Goal: Information Seeking & Learning: Learn about a topic

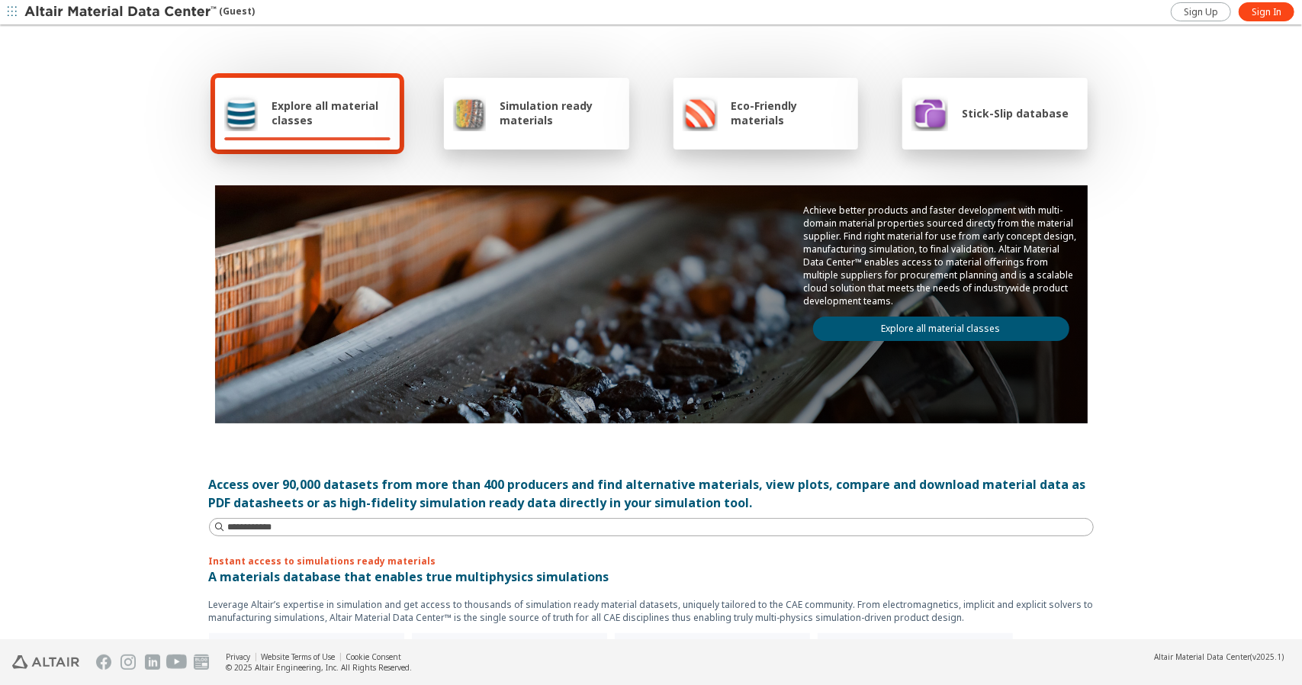
click at [291, 114] on span "Explore all material classes" at bounding box center [331, 112] width 119 height 29
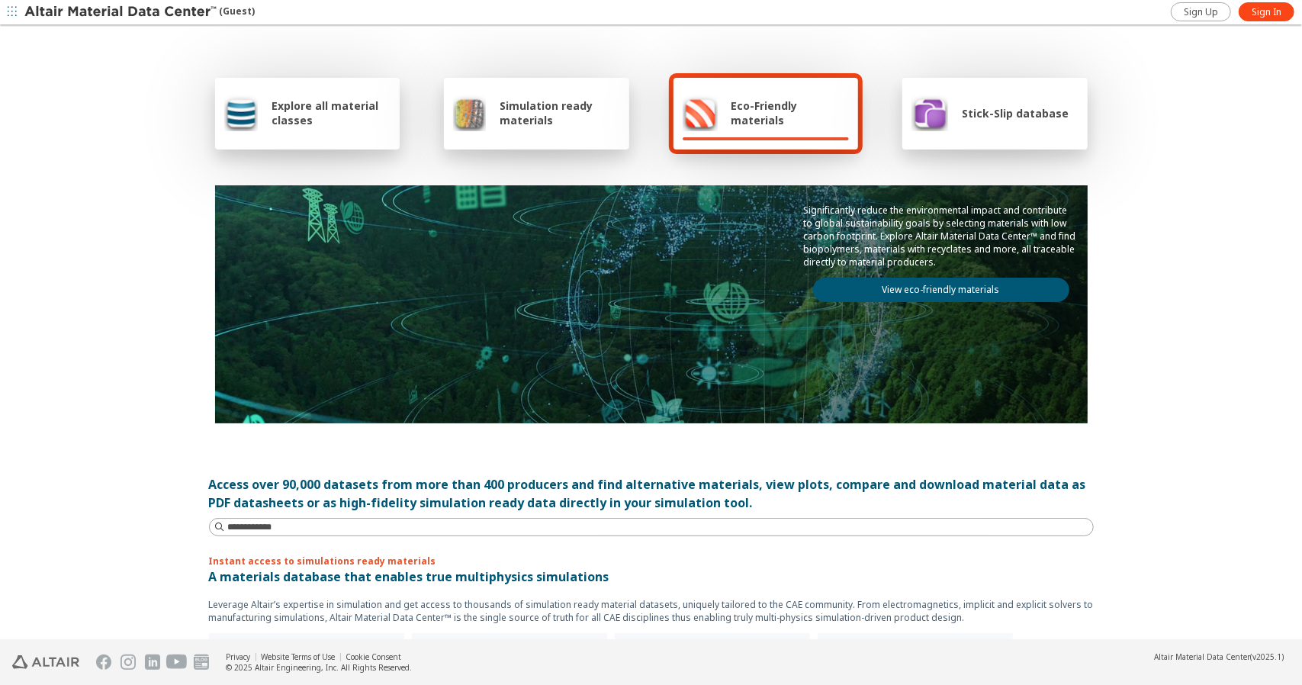
click at [282, 114] on span "Explore all material classes" at bounding box center [331, 112] width 119 height 29
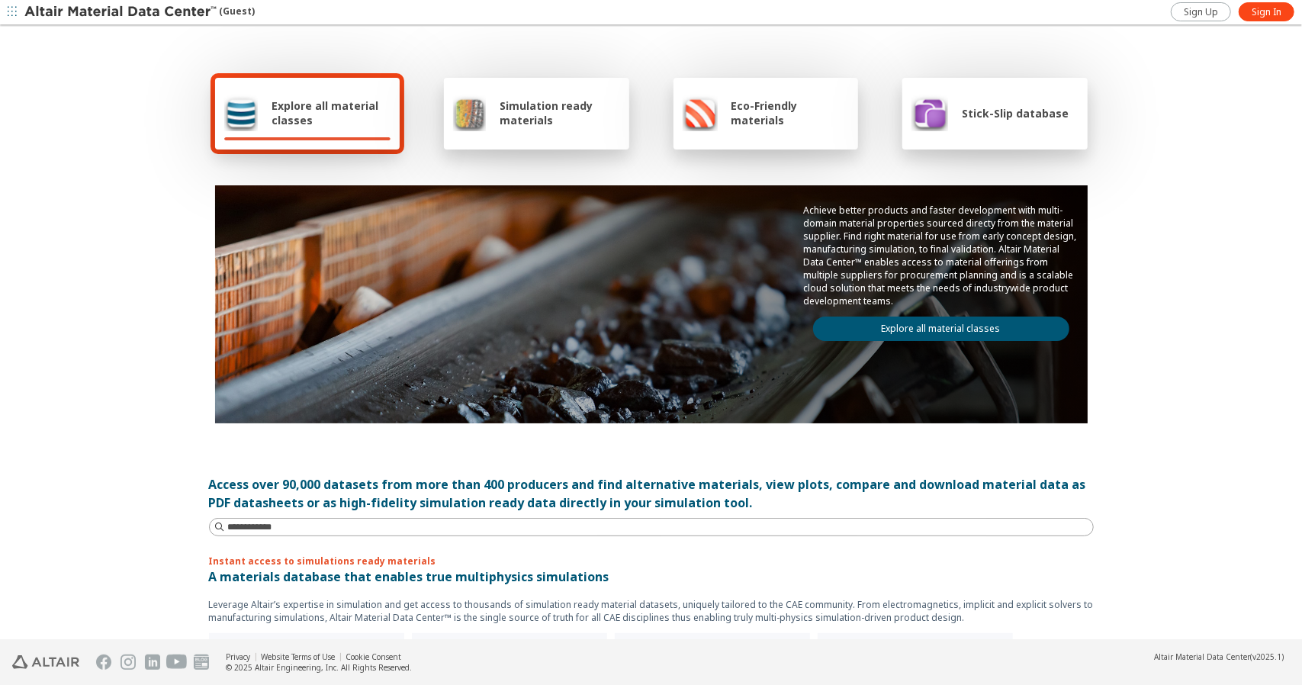
click at [537, 112] on span "Simulation ready materials" at bounding box center [560, 112] width 120 height 29
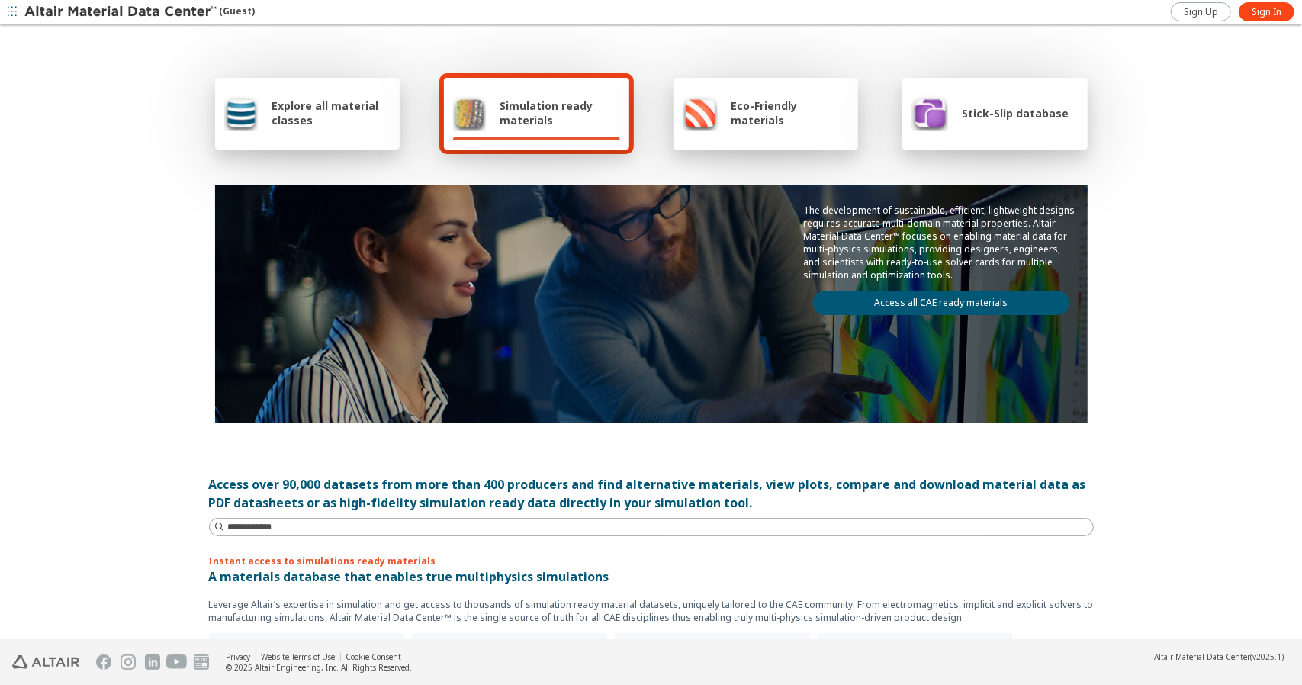
click at [537, 113] on span "Simulation ready materials" at bounding box center [560, 112] width 120 height 29
click at [537, 114] on span "Simulation ready materials" at bounding box center [560, 112] width 120 height 29
click at [548, 157] on div "Explore all material classes Simulation ready materials Eco-Friendly materials …" at bounding box center [651, 248] width 885 height 442
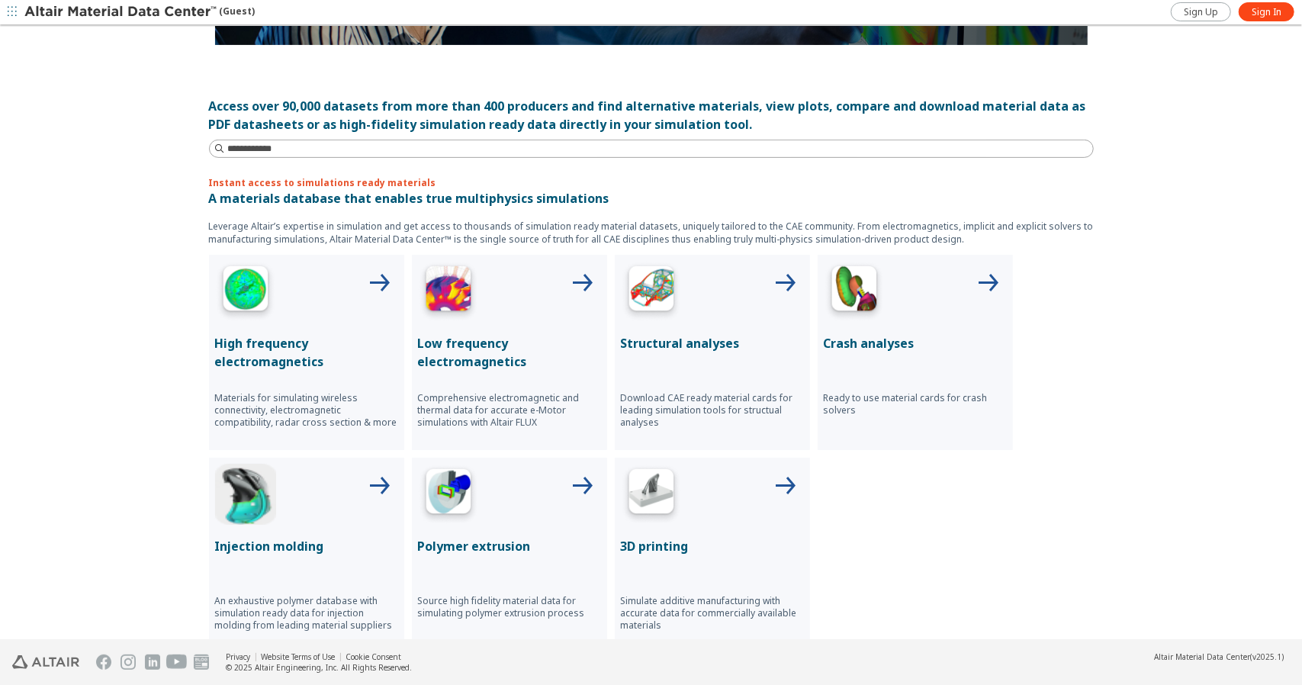
scroll to position [381, 0]
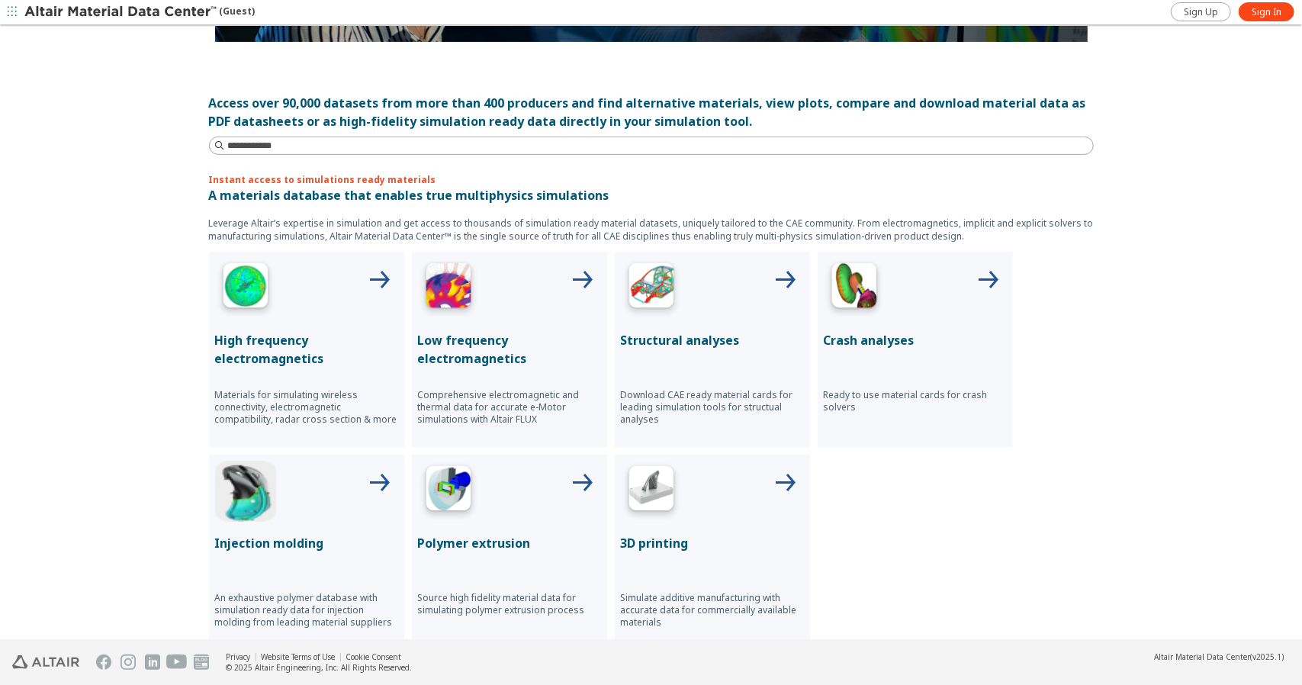
click at [310, 103] on div "Access over 90,000 datasets from more than 400 producers and find alternative m…" at bounding box center [651, 112] width 885 height 37
click at [238, 147] on input at bounding box center [660, 145] width 865 height 15
type input "*******"
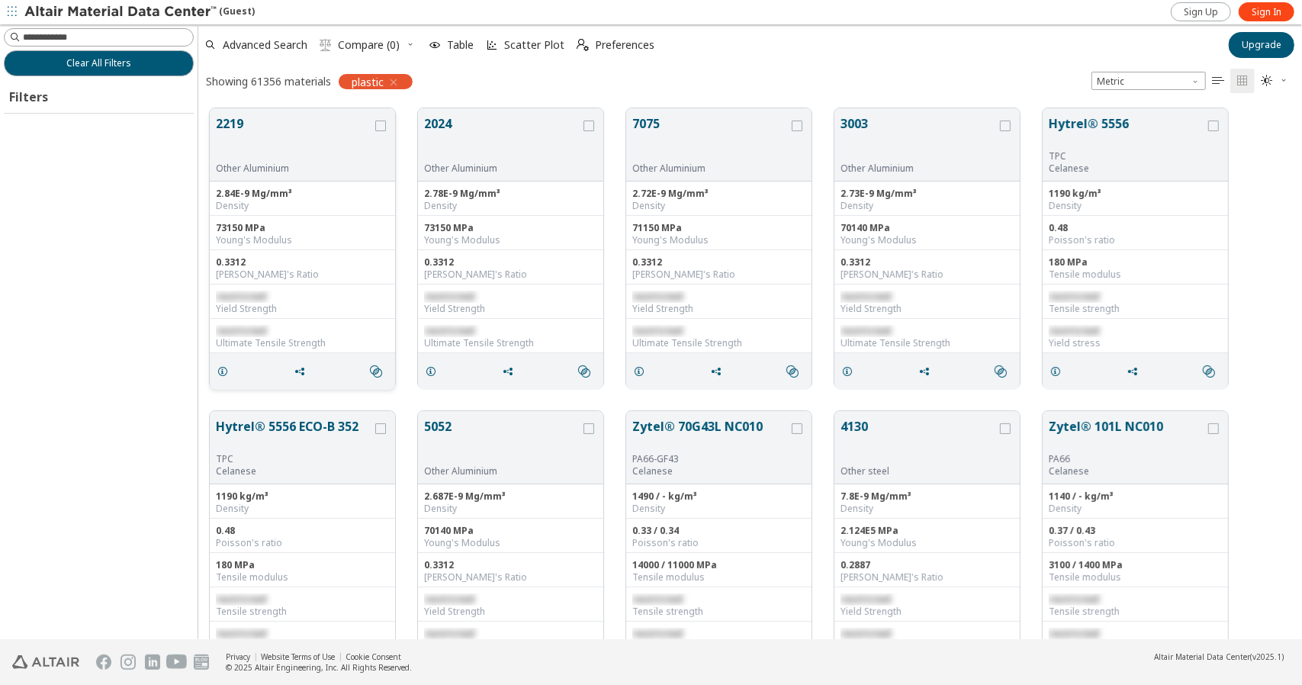
scroll to position [531, 1092]
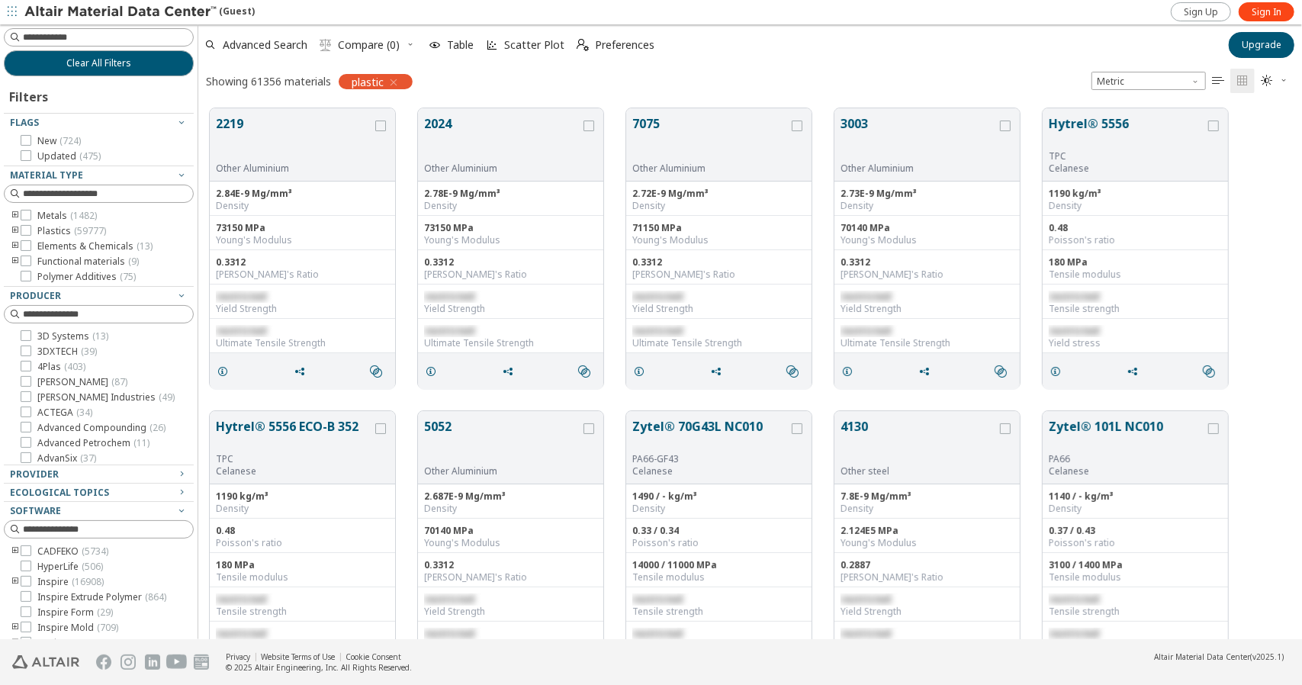
click at [15, 230] on icon "toogle group" at bounding box center [15, 231] width 11 height 12
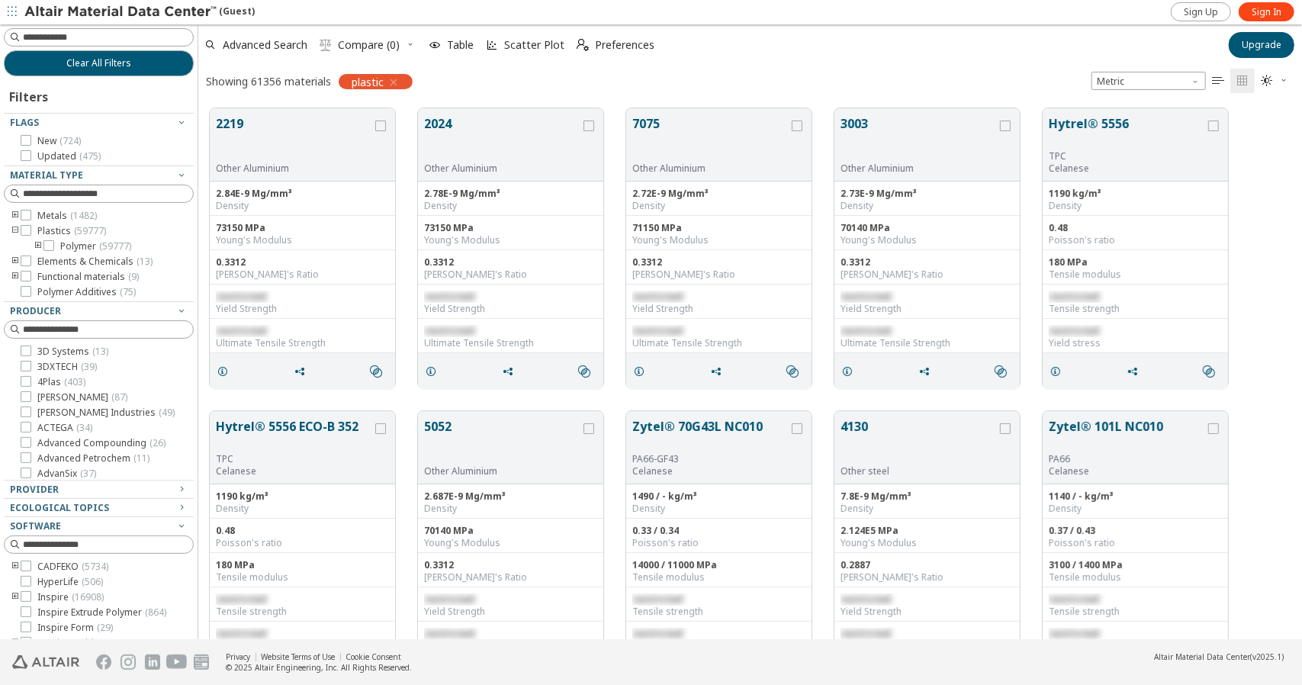
click at [37, 245] on icon "toogle group" at bounding box center [38, 246] width 11 height 12
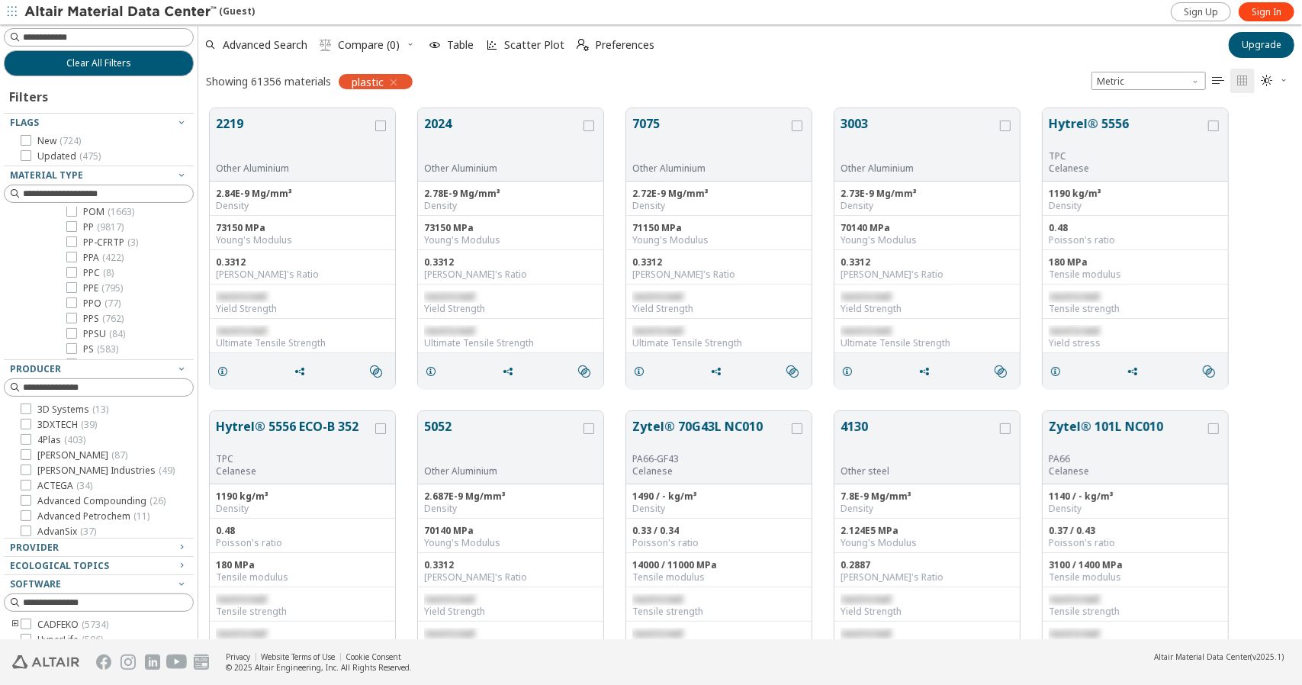
scroll to position [1805, 0]
click at [72, 216] on icon at bounding box center [71, 210] width 11 height 11
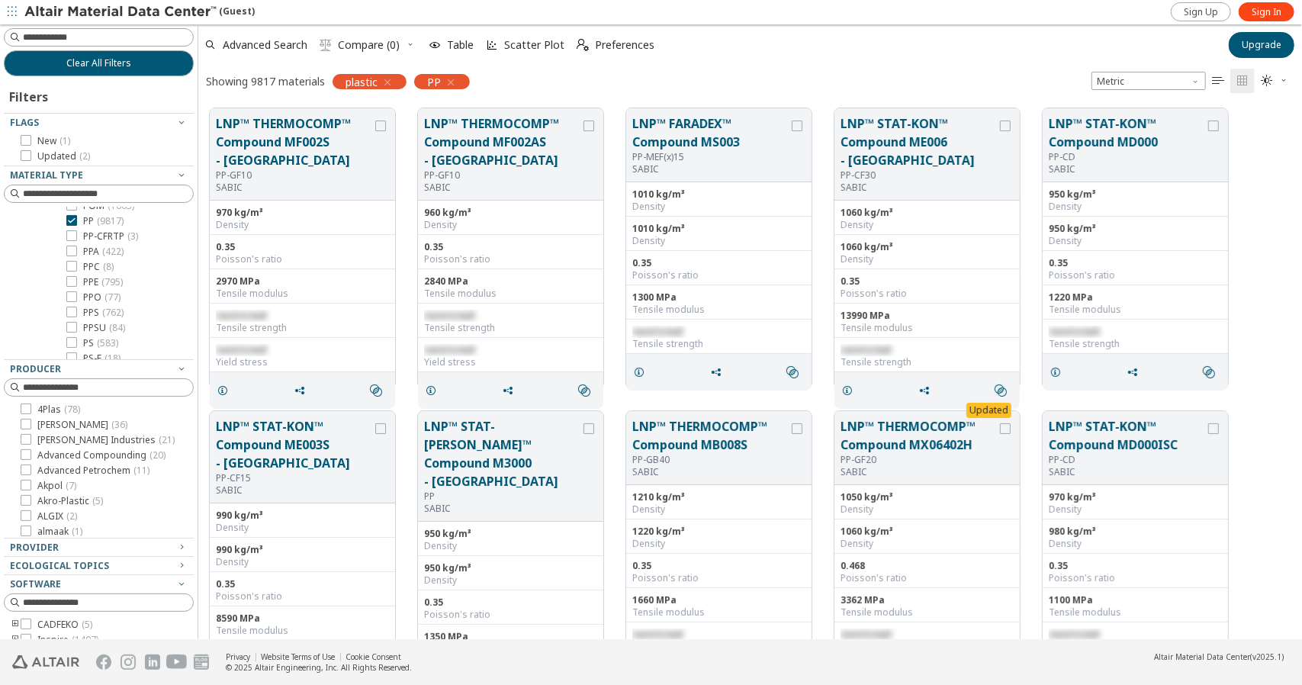
scroll to position [1739, 0]
click at [73, 343] on icon at bounding box center [71, 337] width 11 height 11
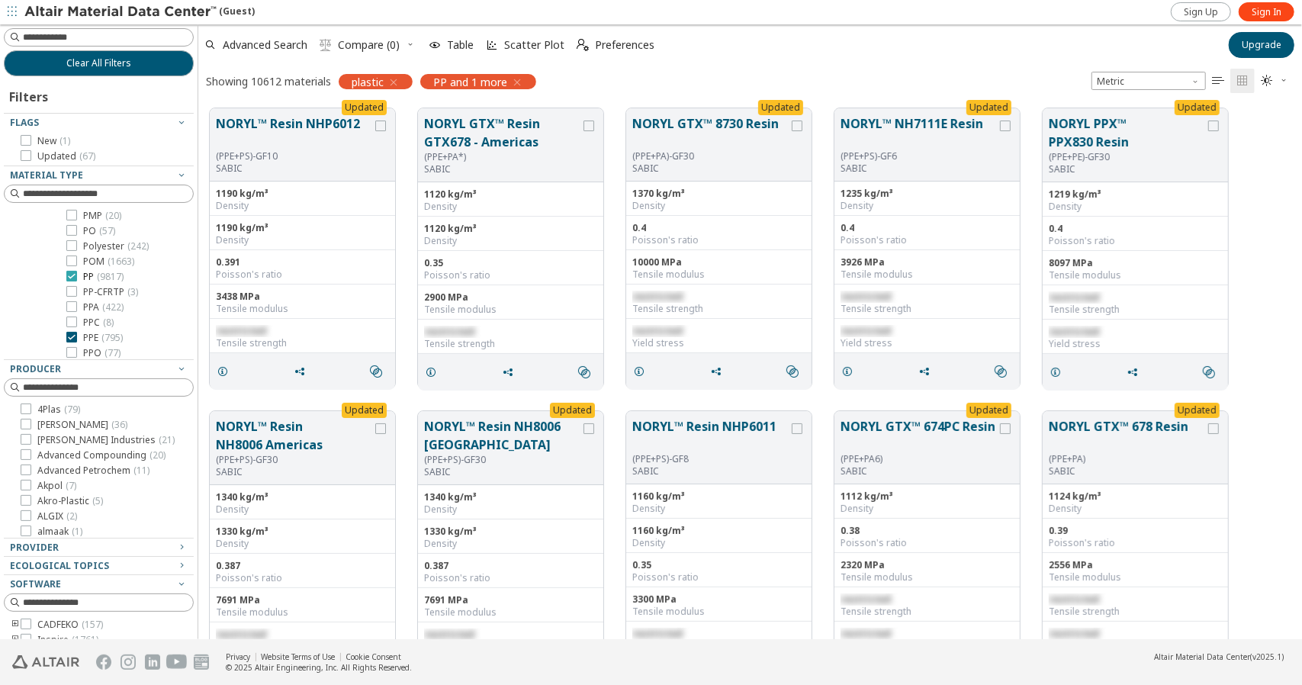
click at [67, 282] on icon at bounding box center [71, 276] width 11 height 11
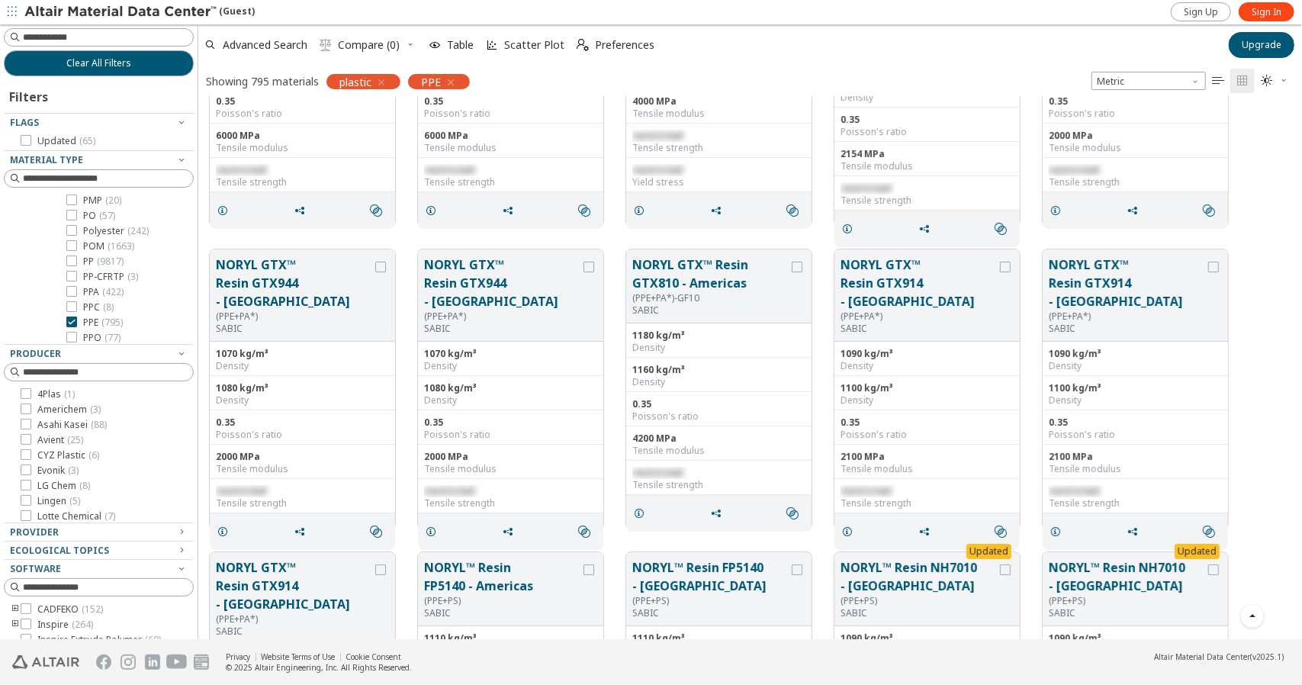
scroll to position [3854, 0]
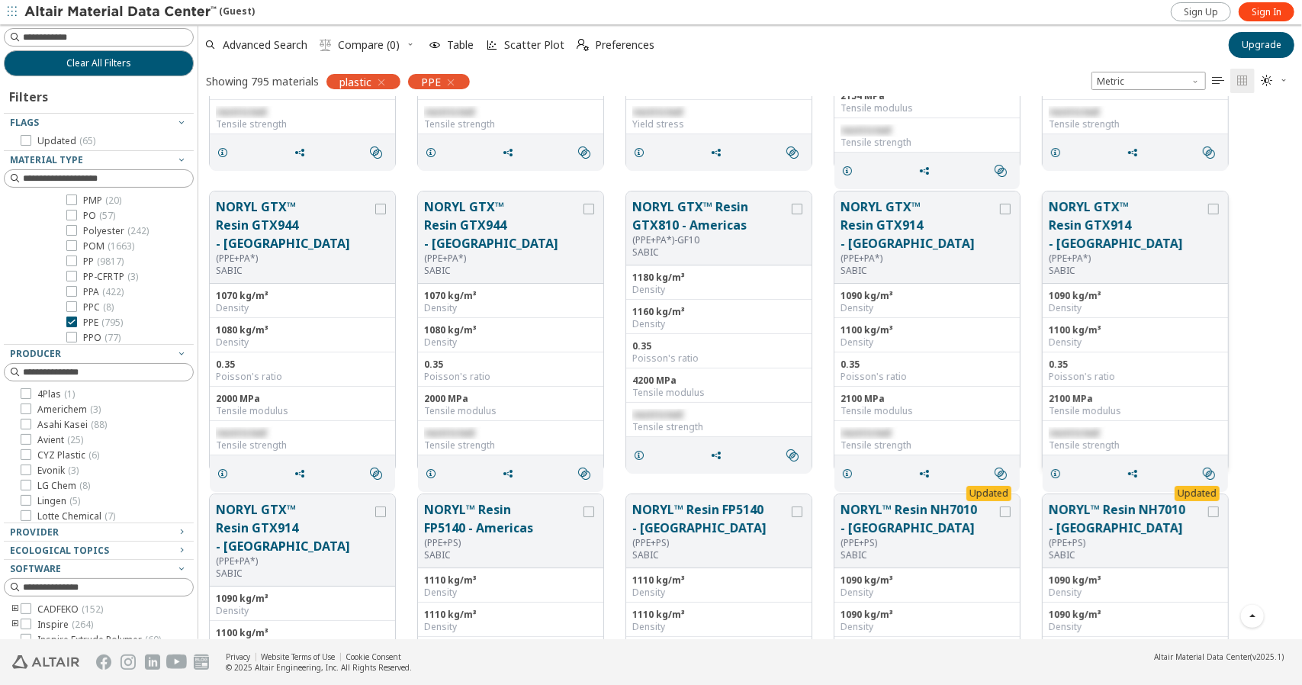
drag, startPoint x: 1113, startPoint y: 217, endPoint x: 1188, endPoint y: 310, distance: 118.8
click at [1188, 324] on div "1100 kg/m³" at bounding box center [1135, 330] width 173 height 12
click at [1109, 227] on button "NORYL GTX™ Resin GTX914 - [GEOGRAPHIC_DATA]" at bounding box center [1127, 225] width 156 height 55
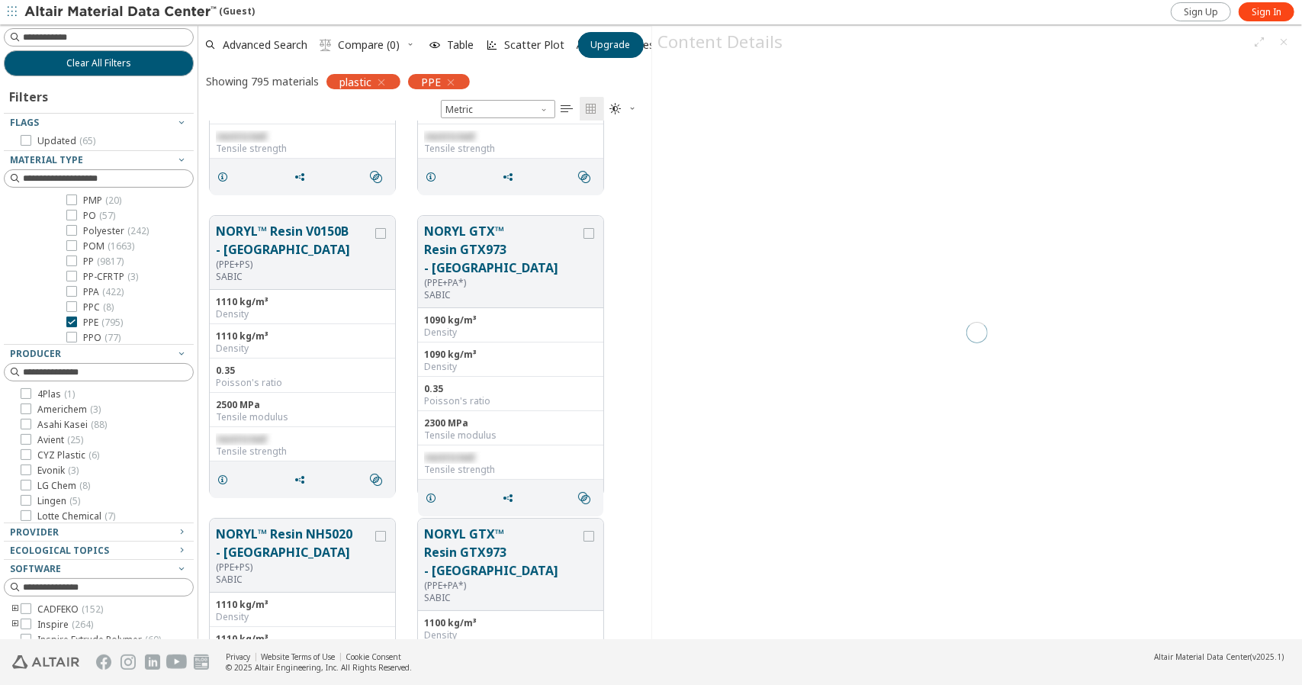
scroll to position [12, 12]
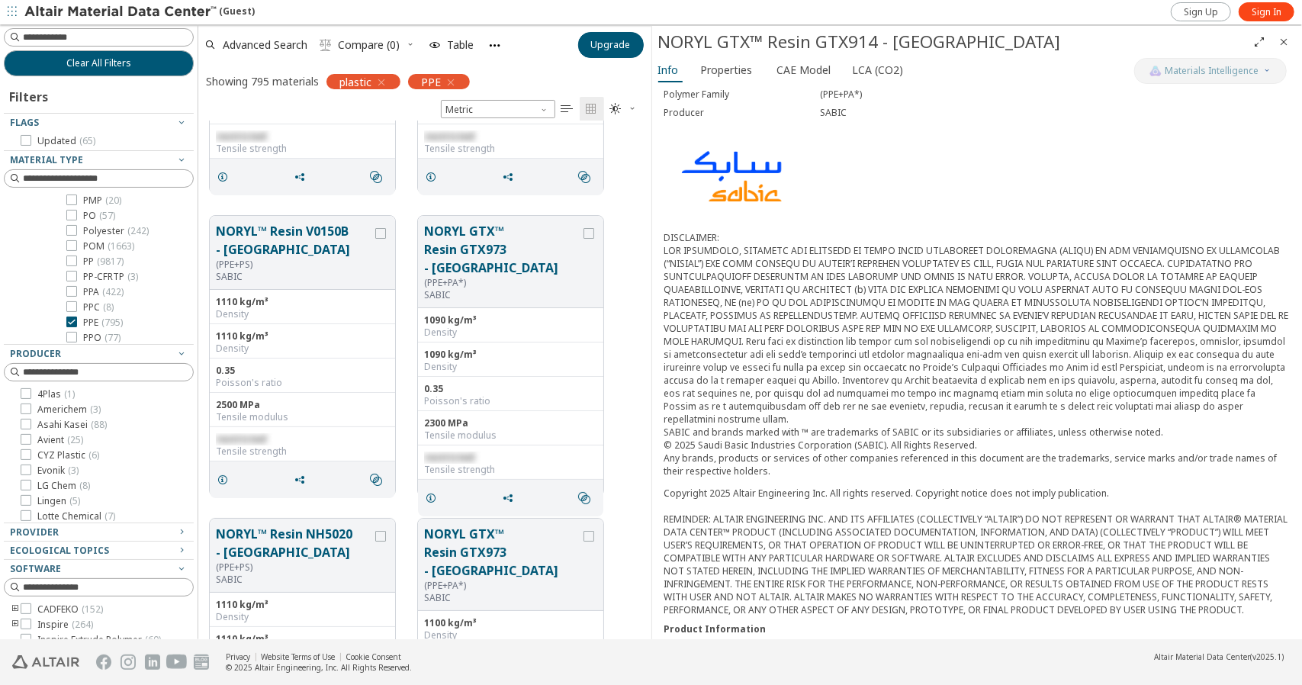
scroll to position [339, 0]
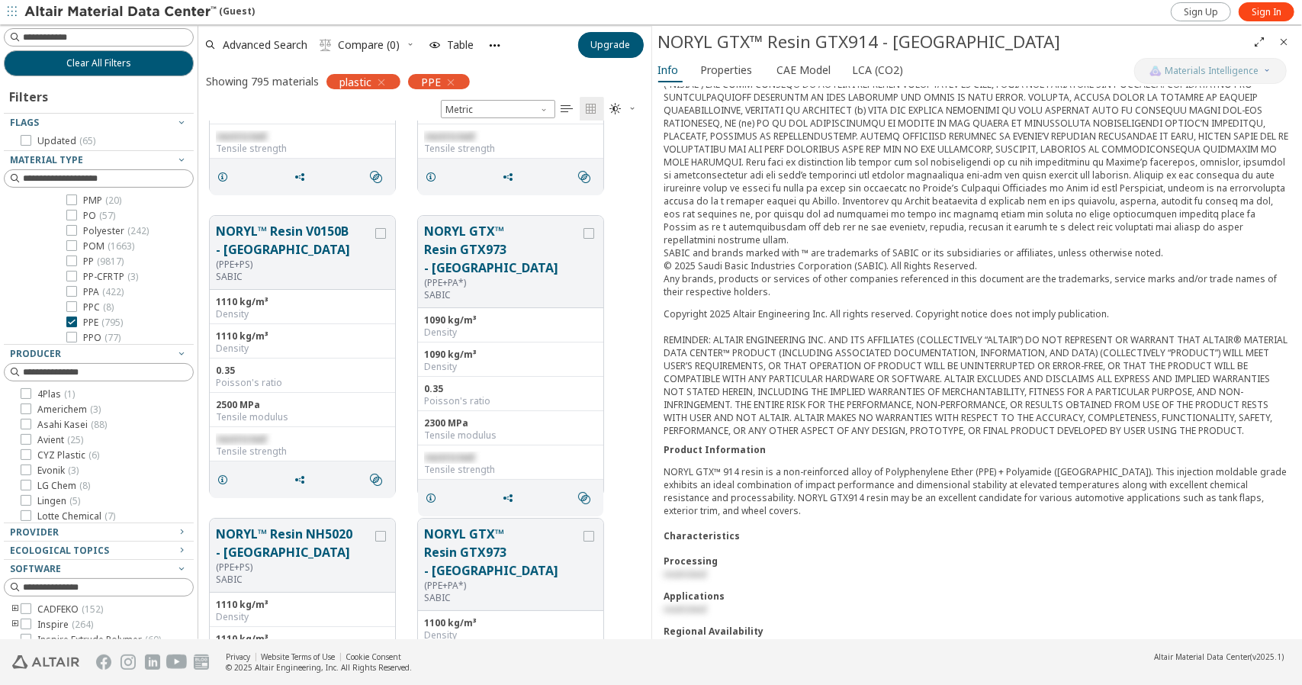
click at [680, 555] on div "Processing" at bounding box center [977, 561] width 626 height 13
click at [693, 568] on span "restricted" at bounding box center [685, 574] width 43 height 13
click at [815, 568] on div "restricted" at bounding box center [977, 574] width 626 height 13
click at [732, 529] on div "Characteristics" at bounding box center [977, 535] width 626 height 13
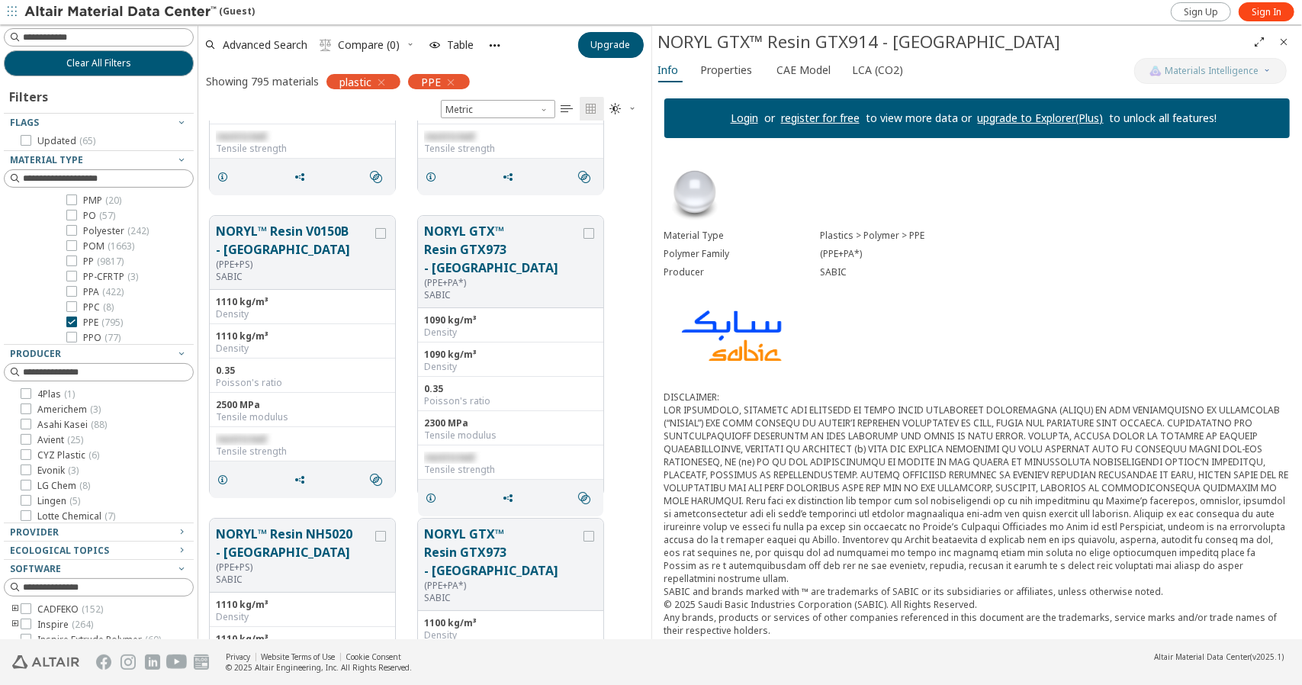
scroll to position [305, 0]
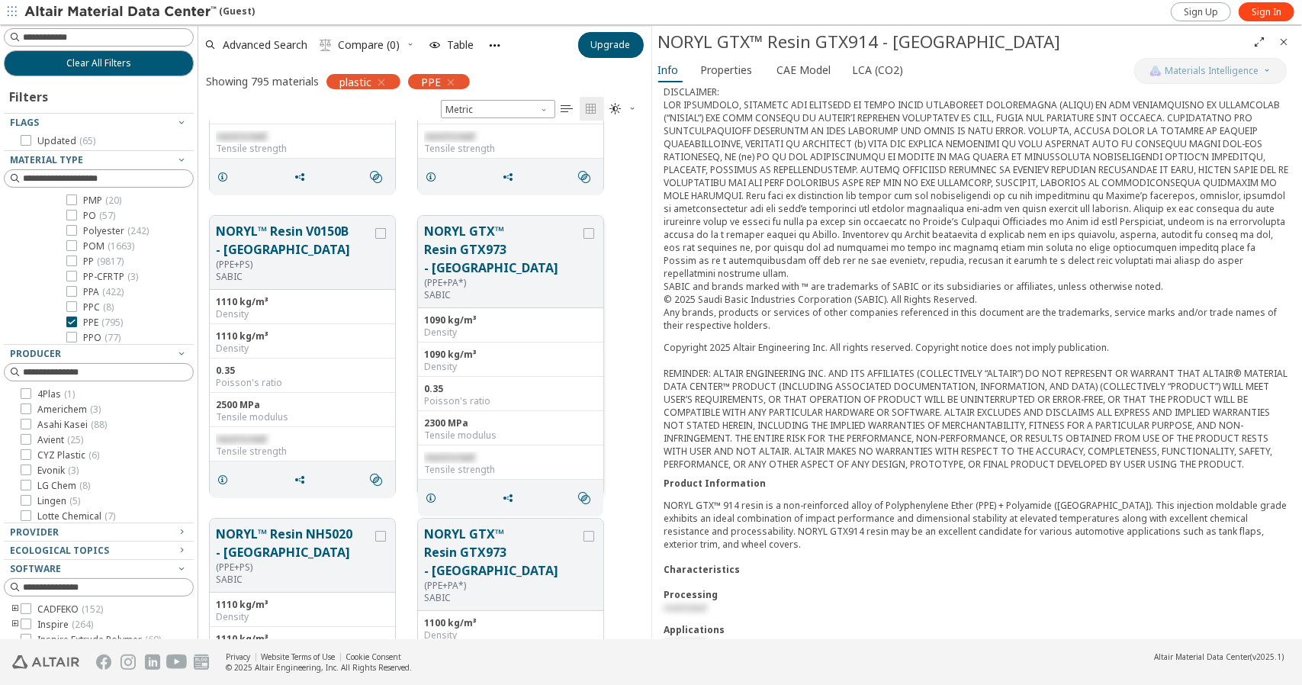
click at [499, 452] on div "restricted" at bounding box center [510, 458] width 173 height 12
click at [447, 327] on div "Density" at bounding box center [510, 333] width 173 height 12
click at [880, 400] on div "Copyright 2025 Altair Engineering Inc. All rights reserved. Copyright notice do…" at bounding box center [977, 406] width 626 height 130
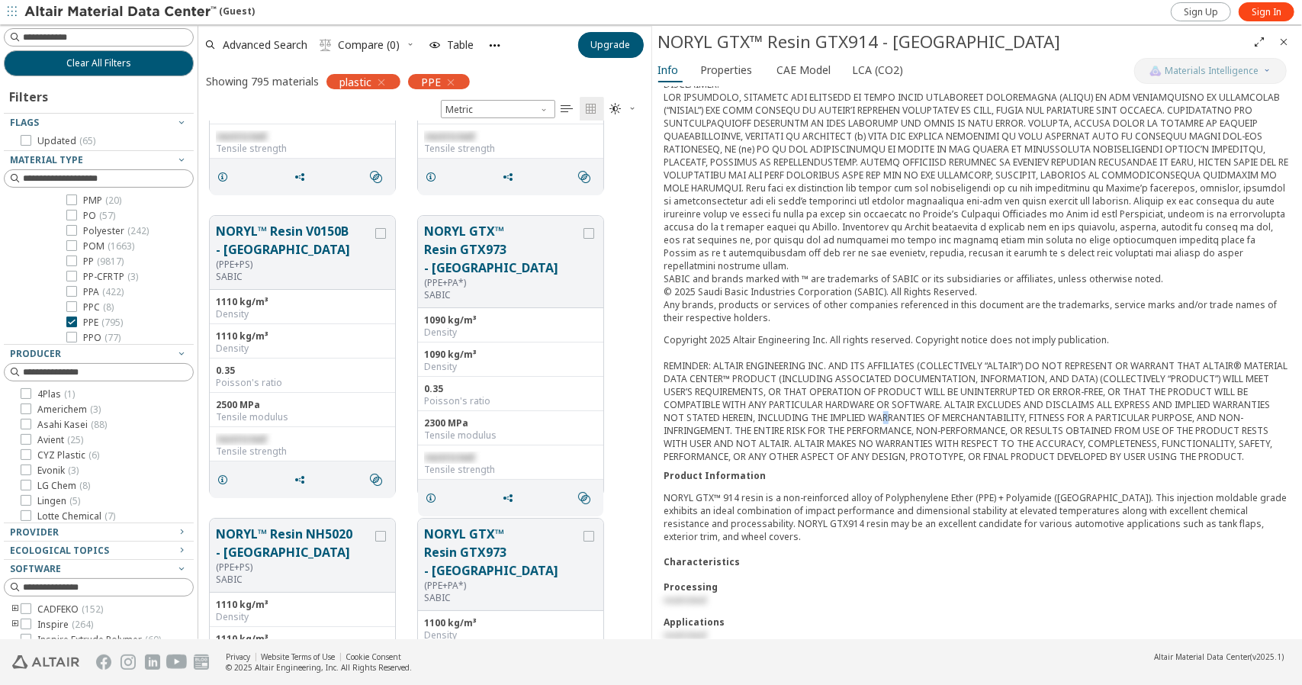
scroll to position [339, 0]
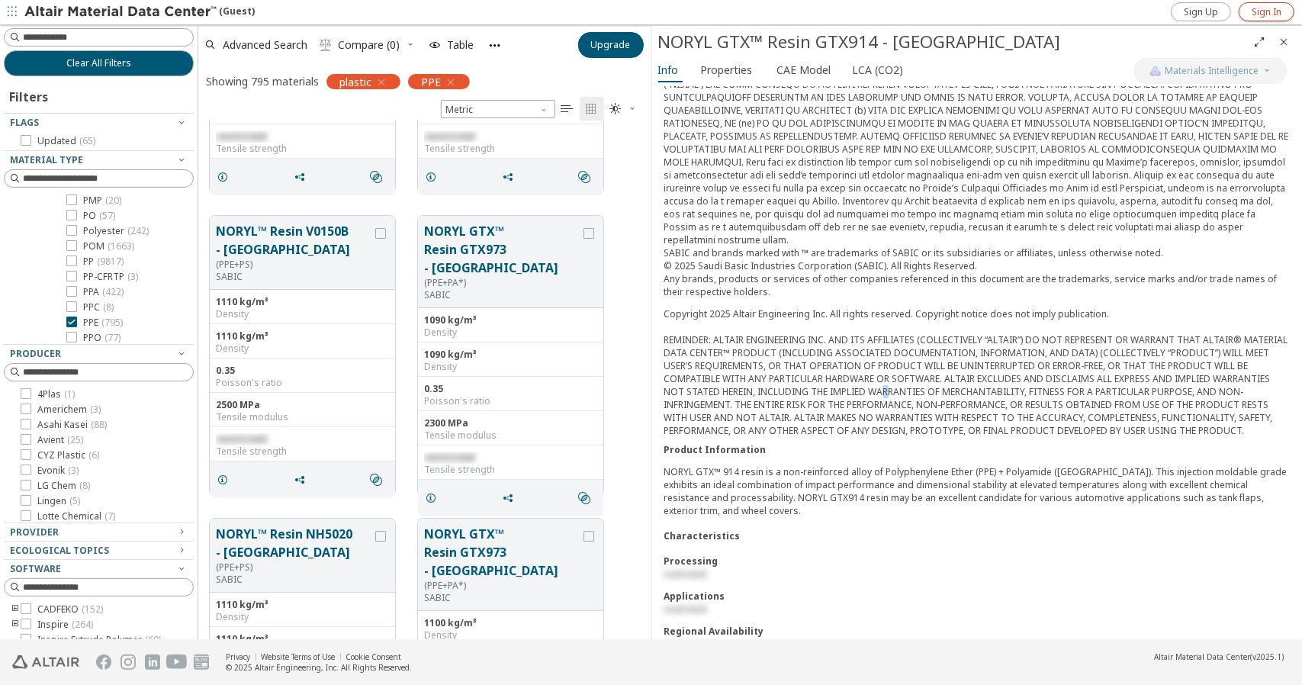
click at [1263, 11] on span "Sign In" at bounding box center [1267, 12] width 30 height 12
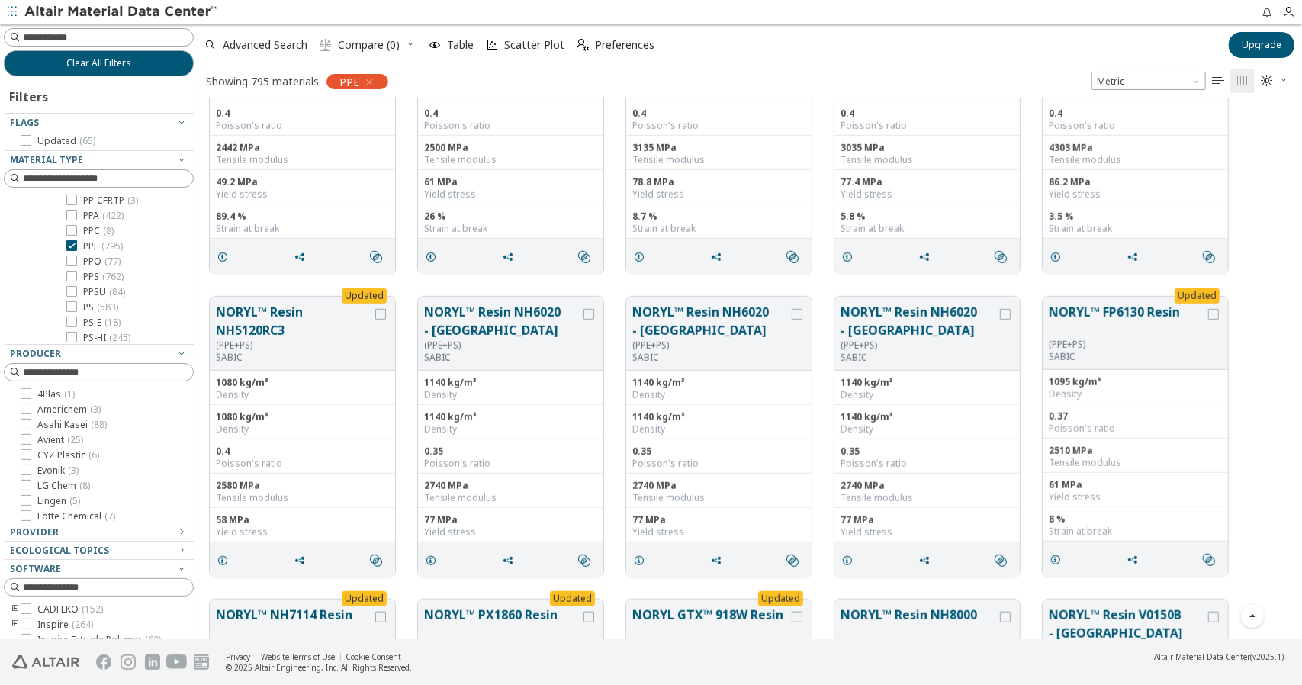
scroll to position [687, 0]
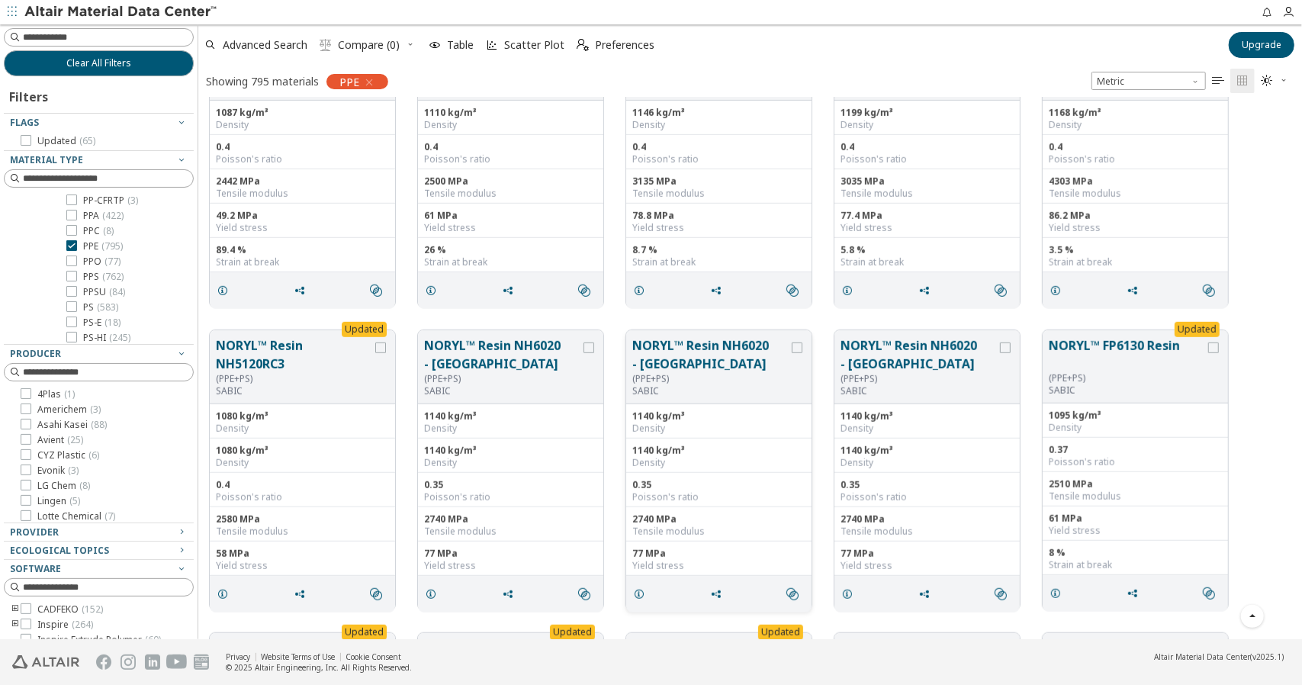
click at [752, 356] on button "NORYL™ Resin NH6020 - [GEOGRAPHIC_DATA]" at bounding box center [710, 354] width 156 height 37
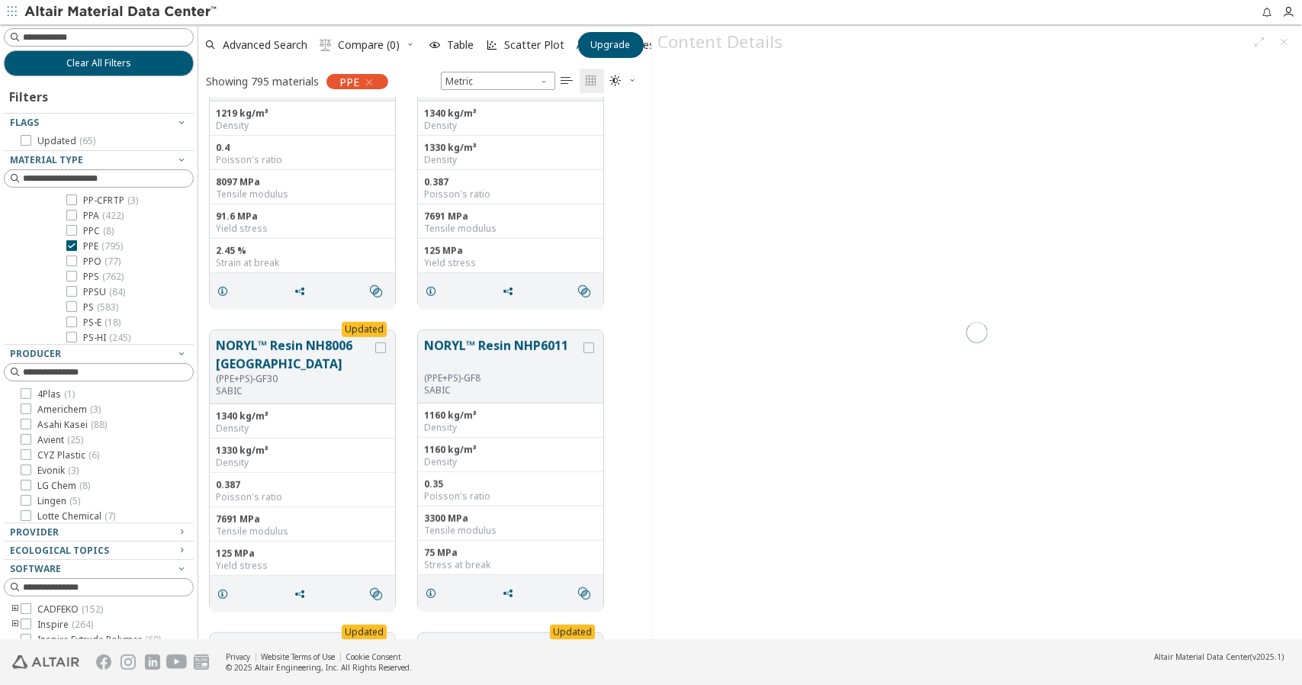
scroll to position [12, 12]
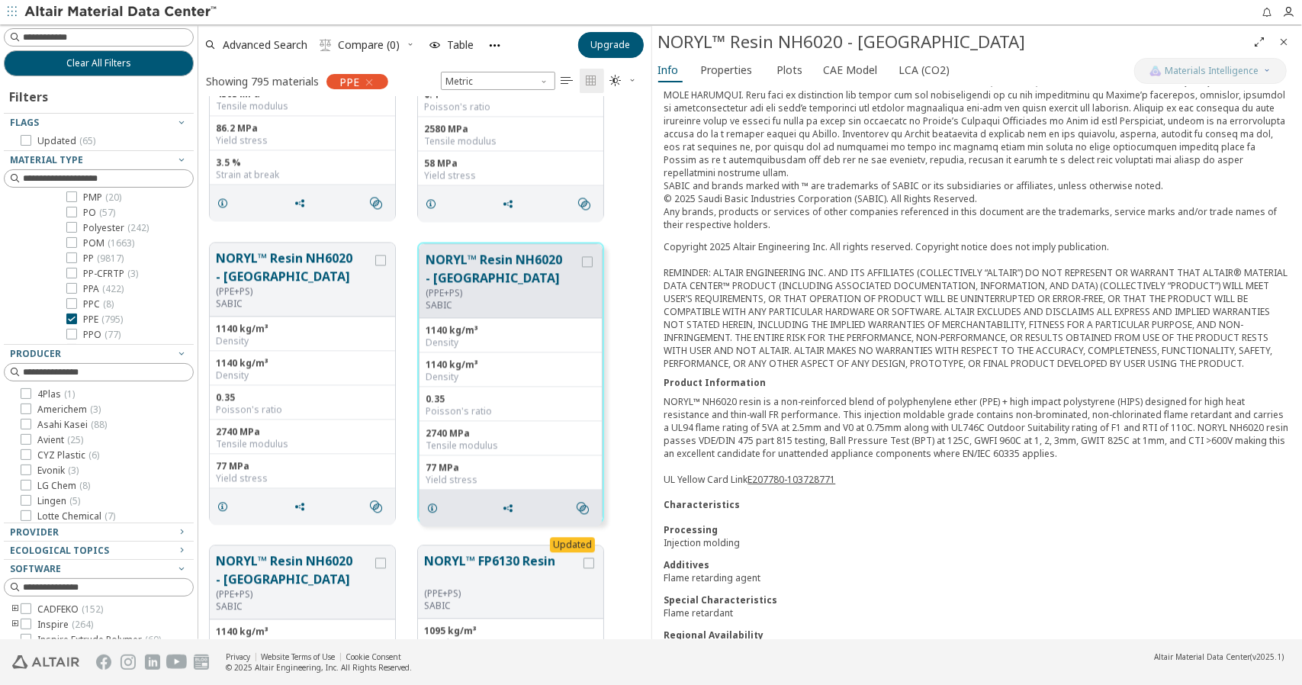
scroll to position [1735, 0]
click at [76, 271] on div at bounding box center [71, 265] width 11 height 11
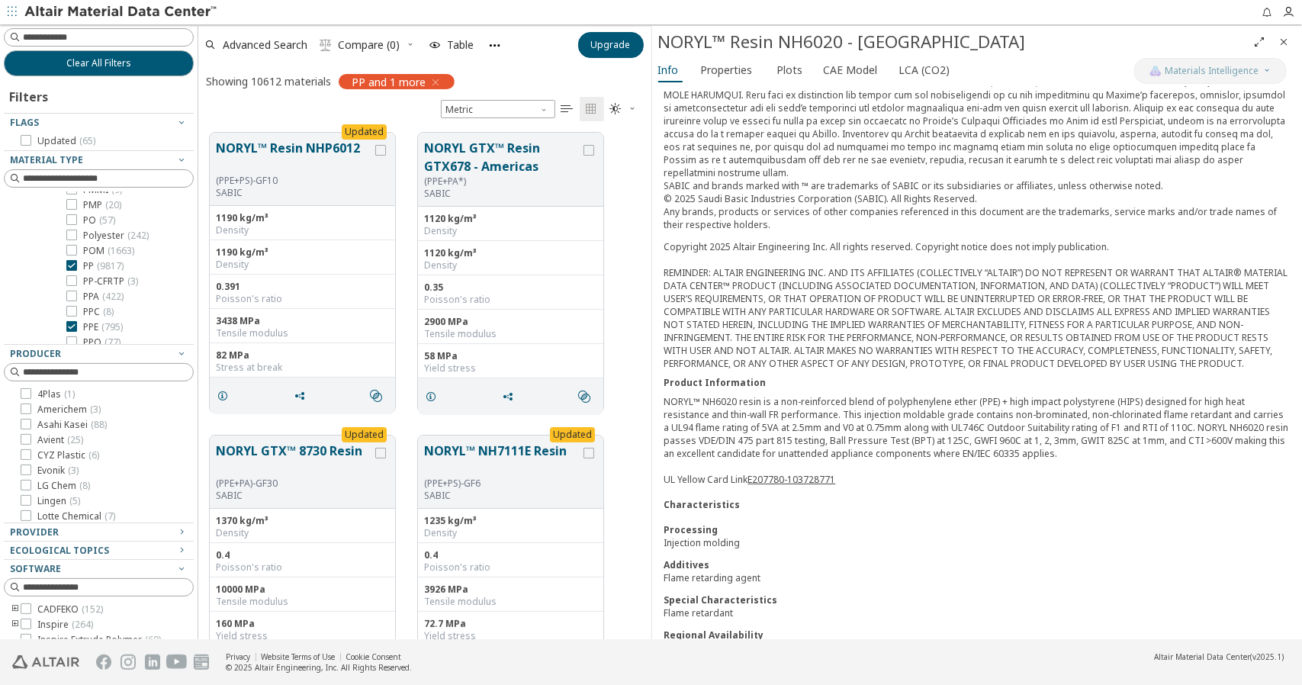
scroll to position [507, 441]
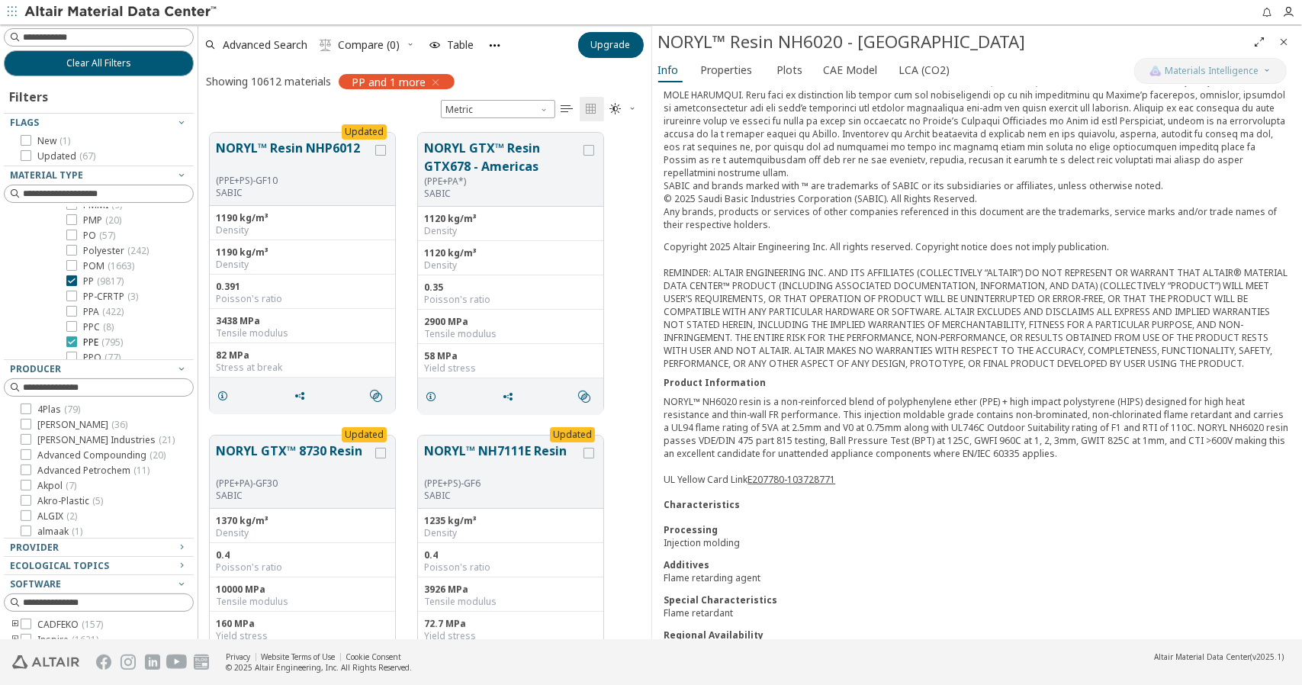
click at [75, 347] on icon at bounding box center [71, 341] width 11 height 11
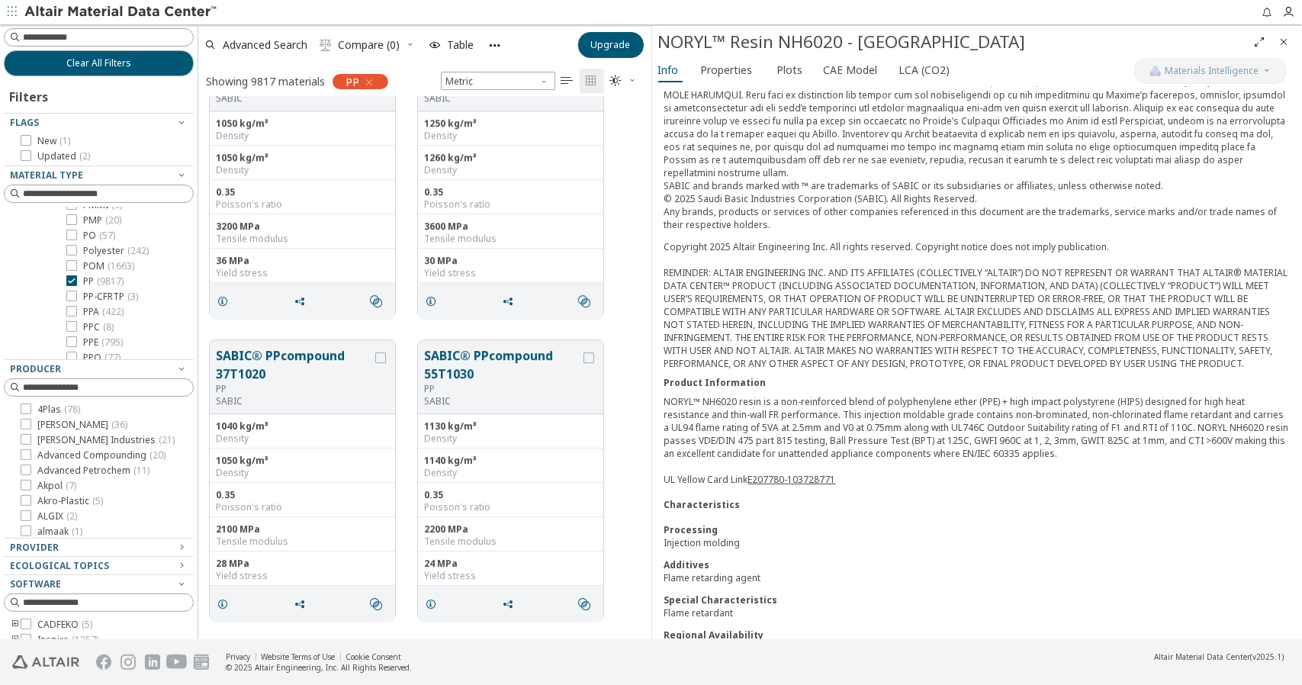
scroll to position [3008, 0]
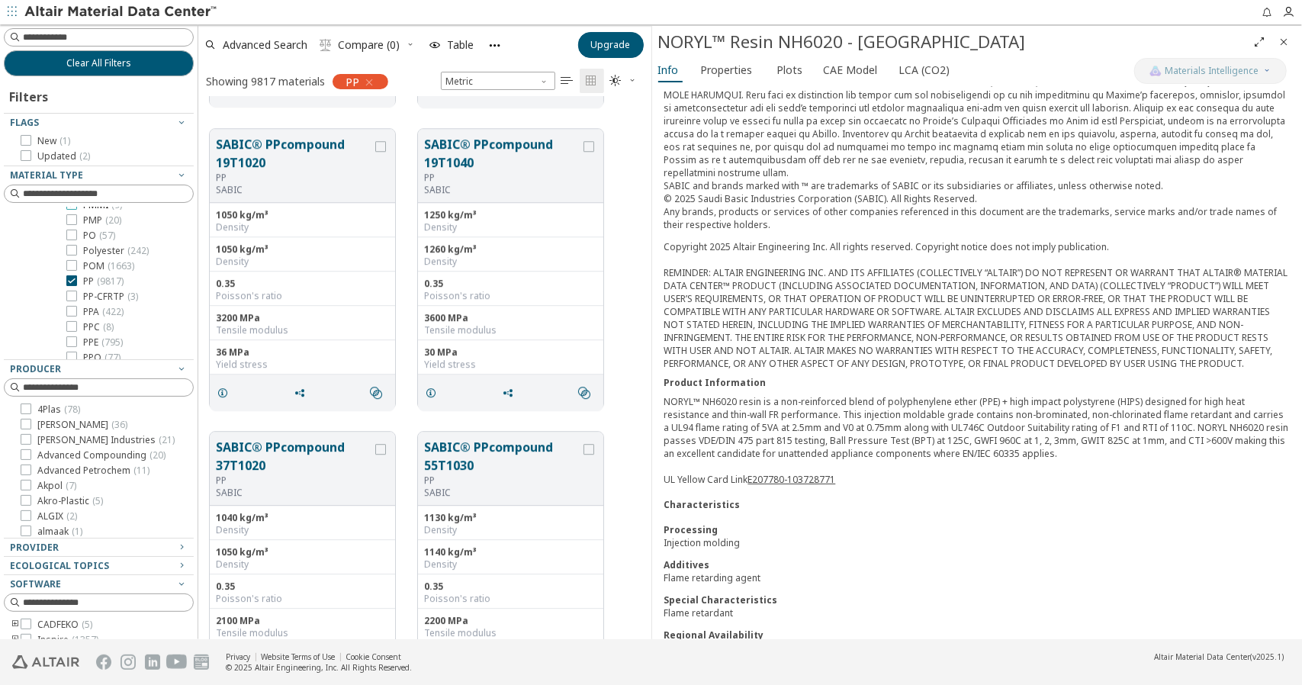
click at [72, 210] on icon at bounding box center [71, 204] width 11 height 11
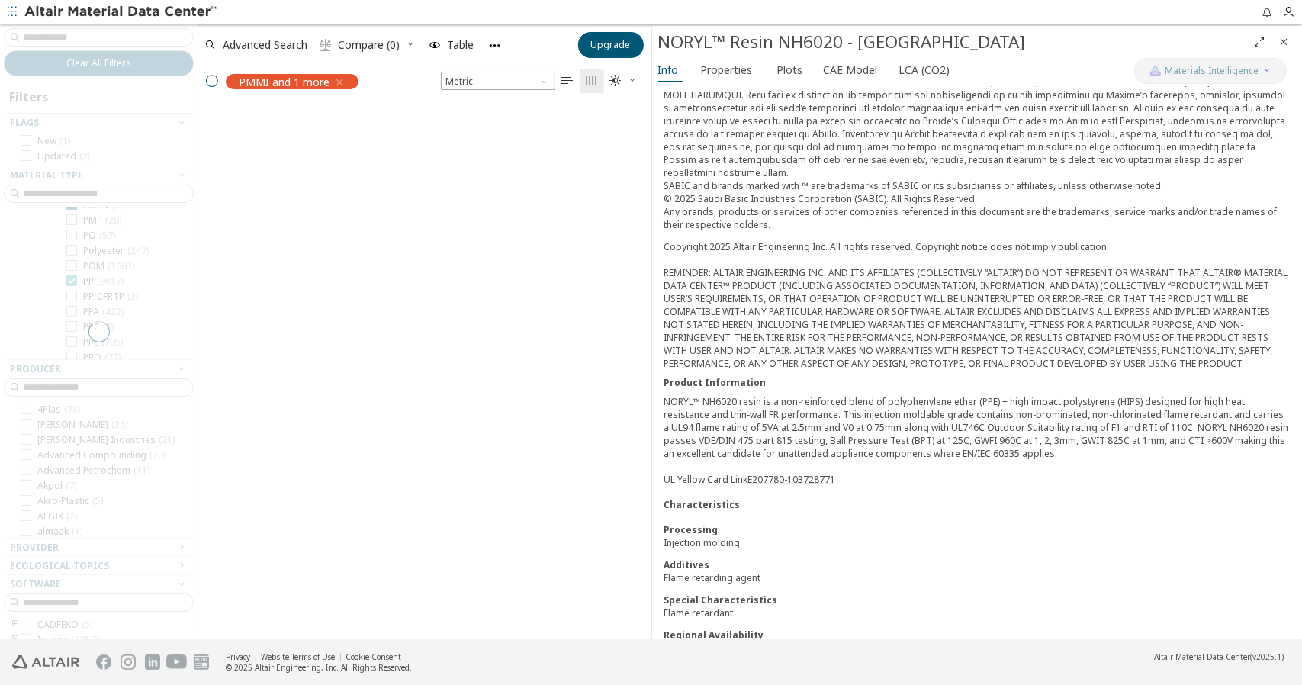
scroll to position [507, 441]
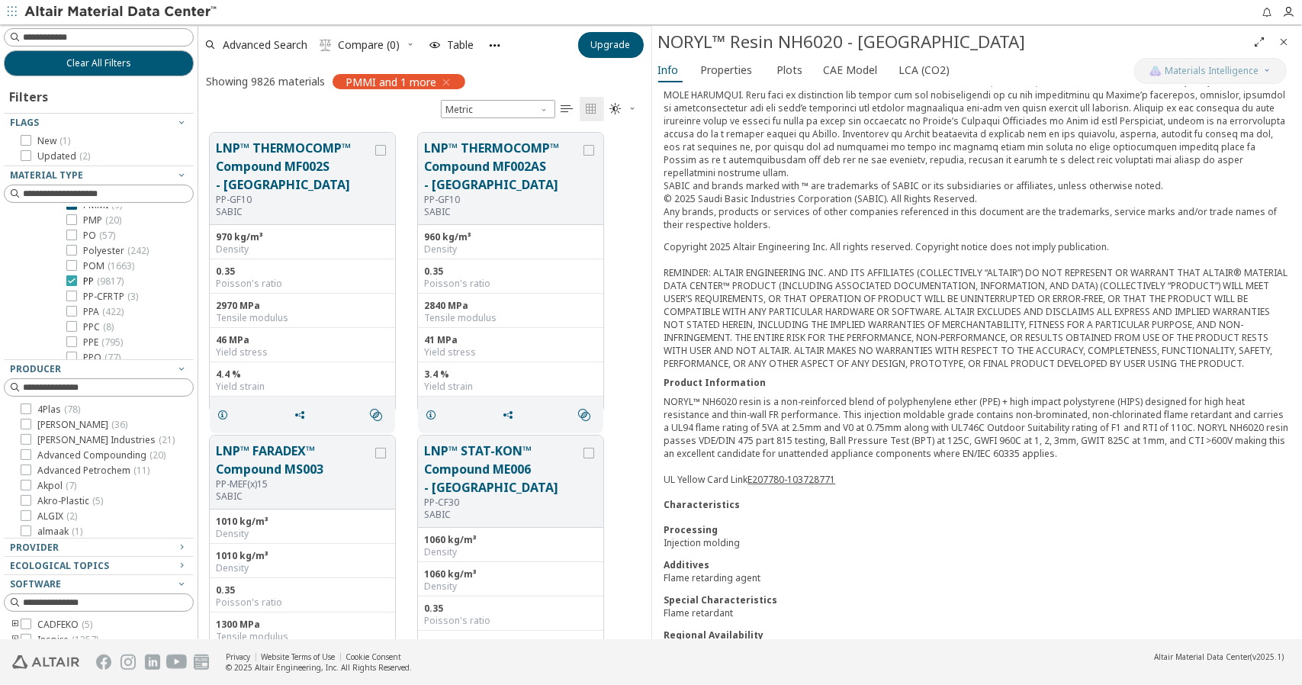
click at [74, 286] on icon at bounding box center [71, 280] width 11 height 11
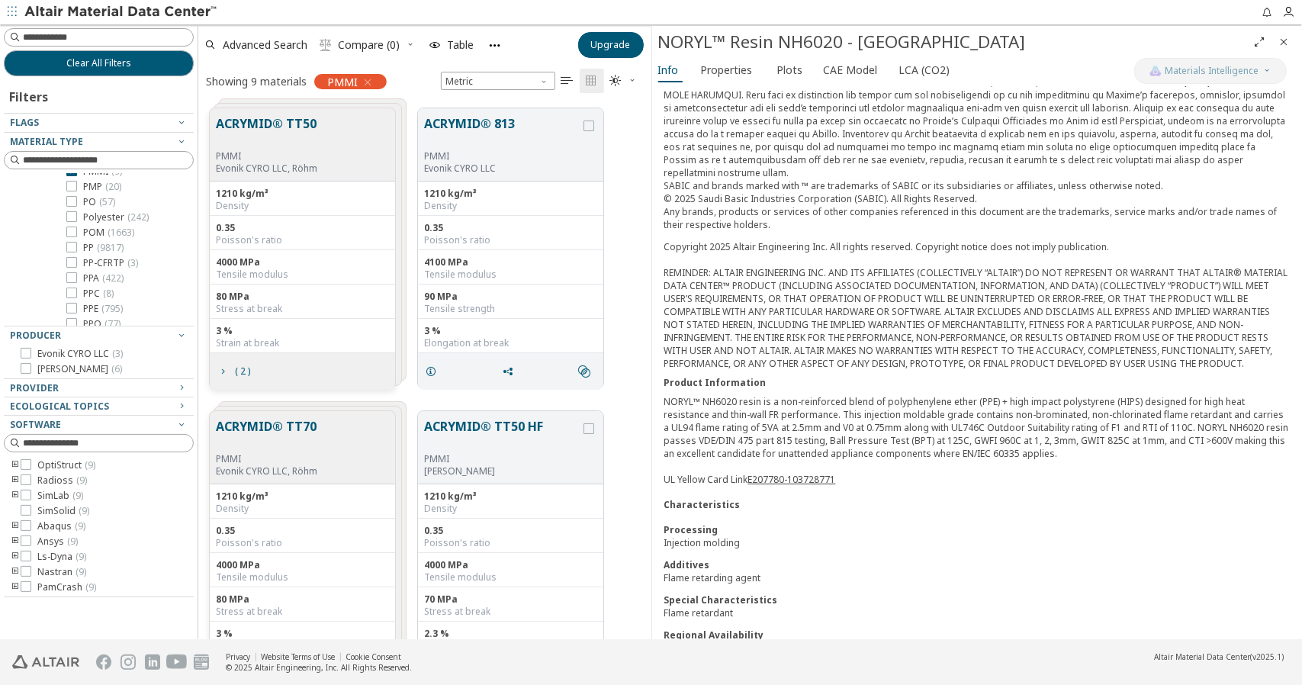
click at [368, 130] on div "ACRYMID® TT50 PMMI Evonik CYRO LLC, Röhm" at bounding box center [302, 144] width 185 height 73
click at [247, 149] on button "ACRYMID® TT50" at bounding box center [266, 132] width 101 height 36
click at [278, 140] on button "ACRYMID® TT50" at bounding box center [266, 132] width 101 height 36
click at [279, 140] on button "ACRYMID® TT50" at bounding box center [266, 132] width 101 height 36
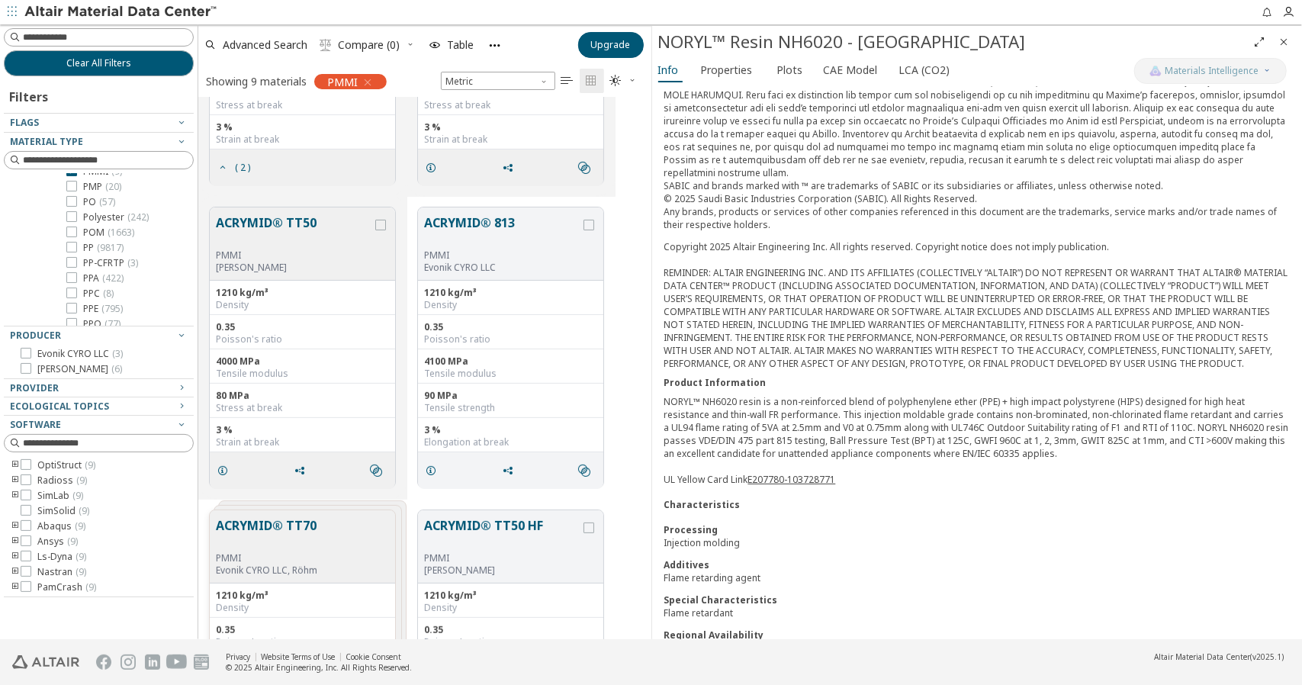
scroll to position [0, 0]
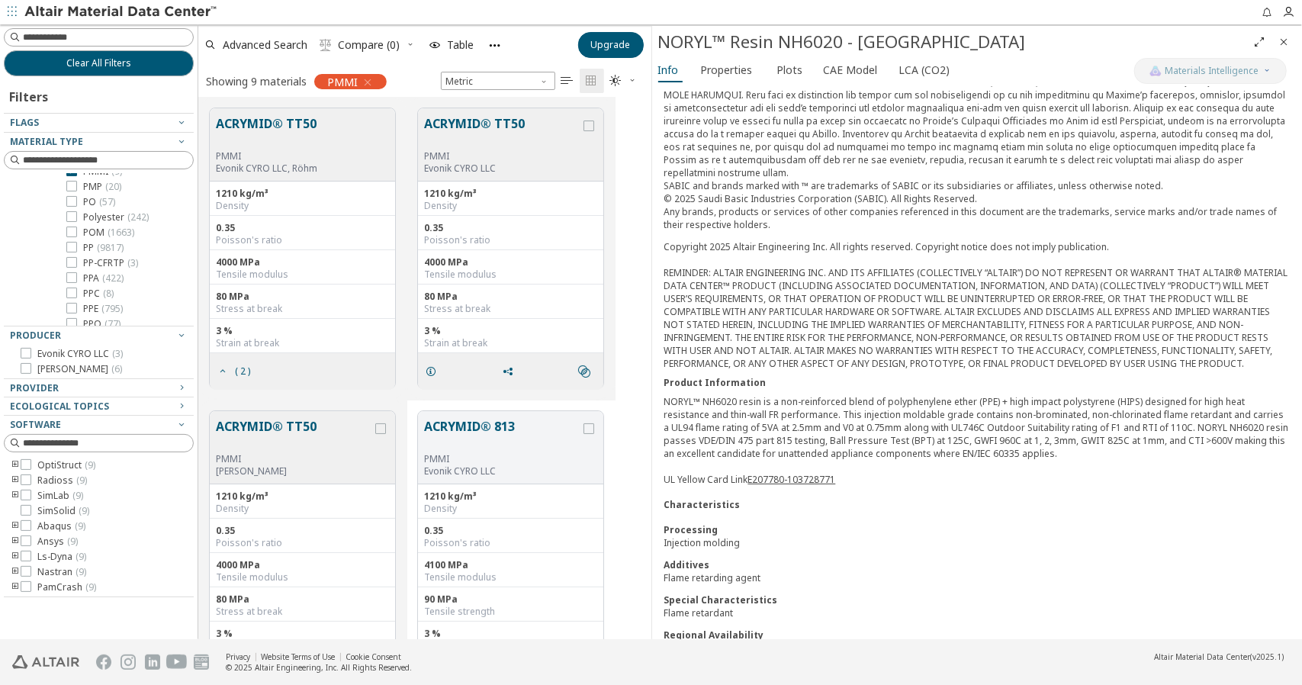
click at [333, 127] on div "ACRYMID® TT50 PMMI Evonik CYRO LLC, Röhm" at bounding box center [302, 144] width 185 height 73
click at [263, 120] on button "ACRYMID® TT50" at bounding box center [266, 132] width 101 height 36
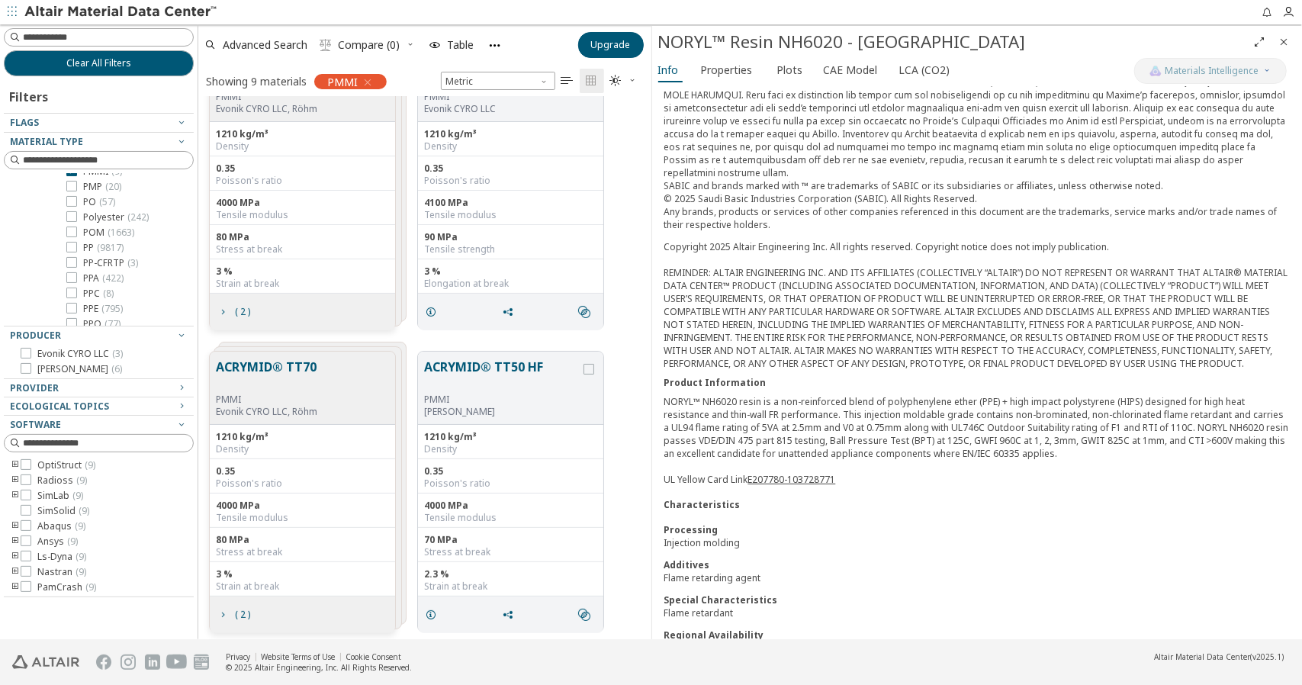
scroll to position [58, 0]
click at [314, 369] on button "ACRYMID® TT70" at bounding box center [266, 377] width 101 height 36
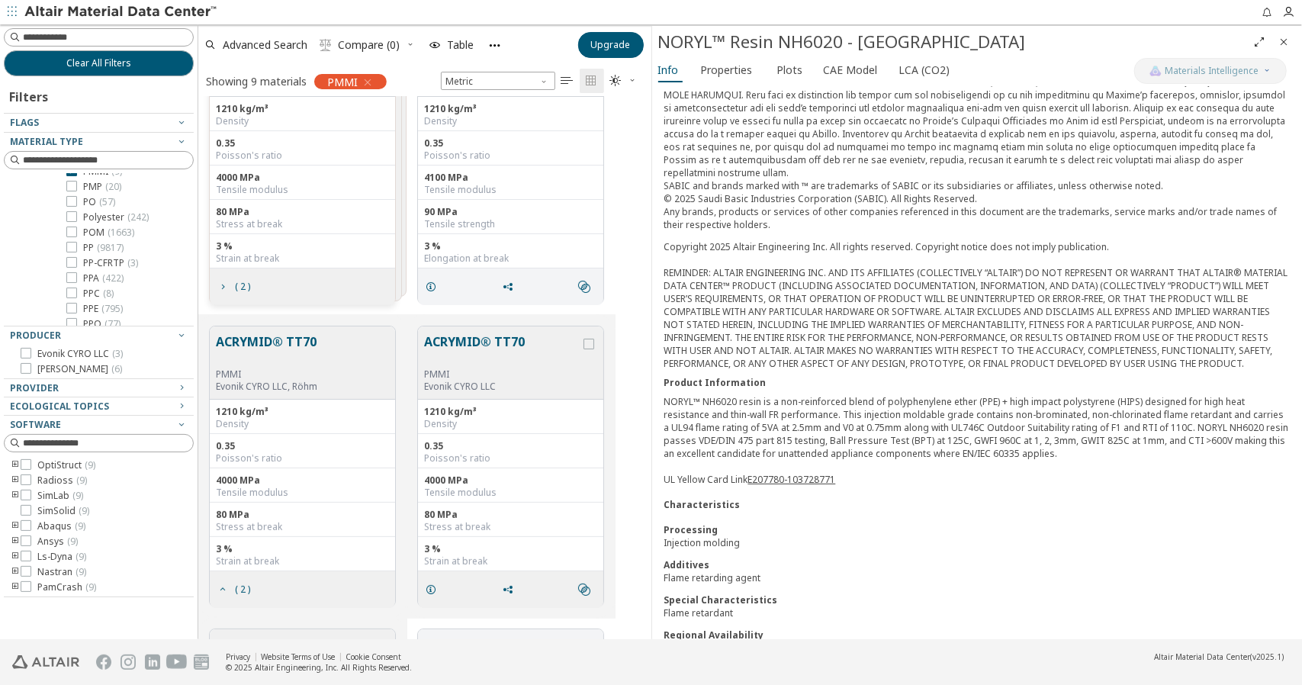
scroll to position [0, 0]
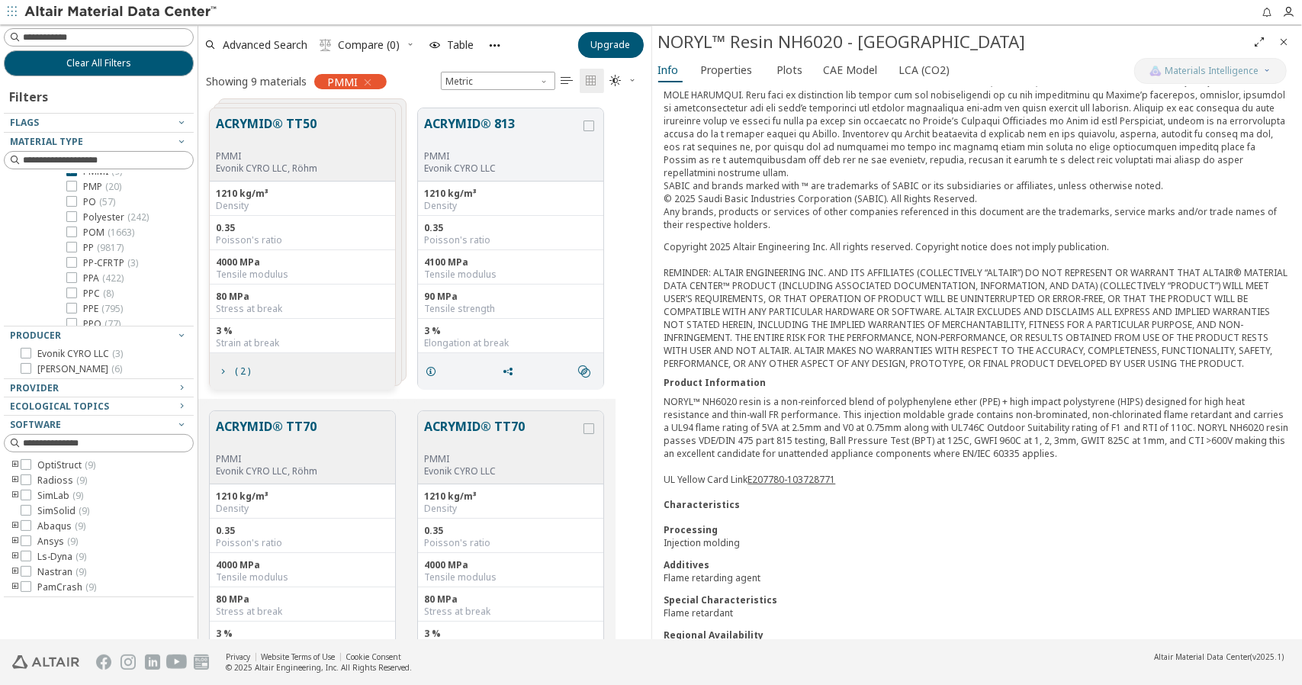
click at [301, 425] on button "ACRYMID® TT70" at bounding box center [266, 435] width 101 height 36
click at [69, 176] on icon at bounding box center [71, 171] width 11 height 11
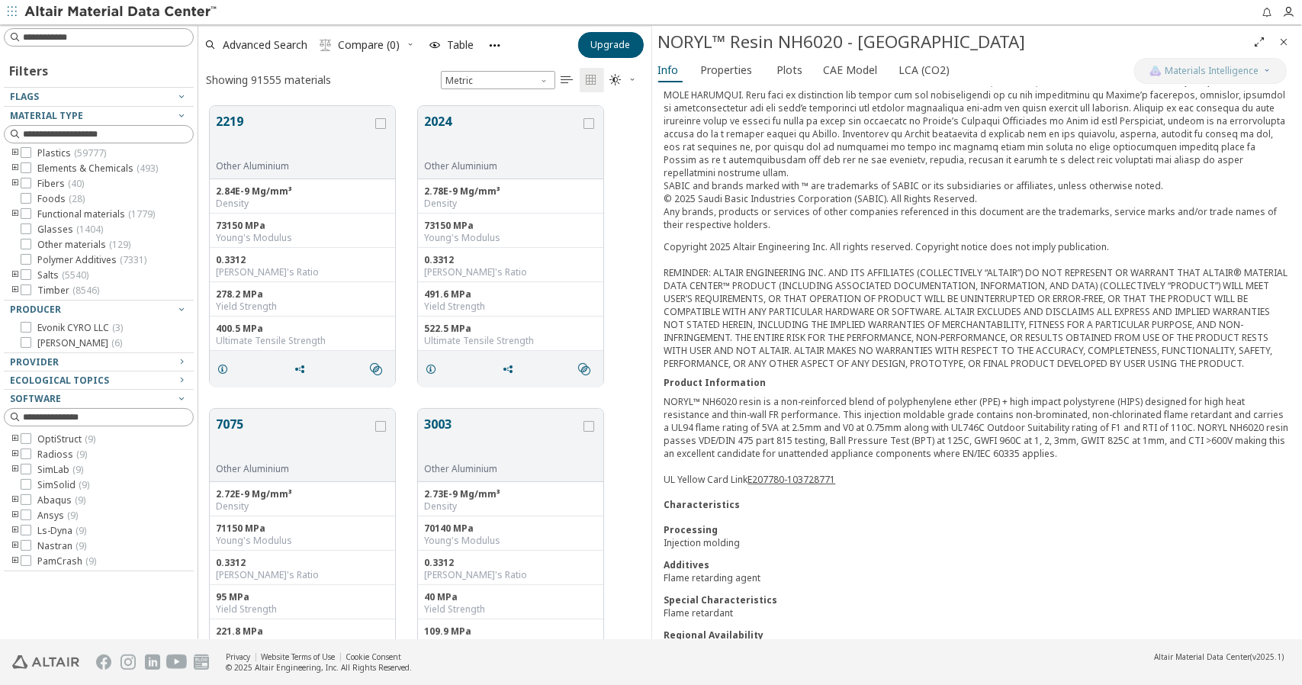
scroll to position [12, 12]
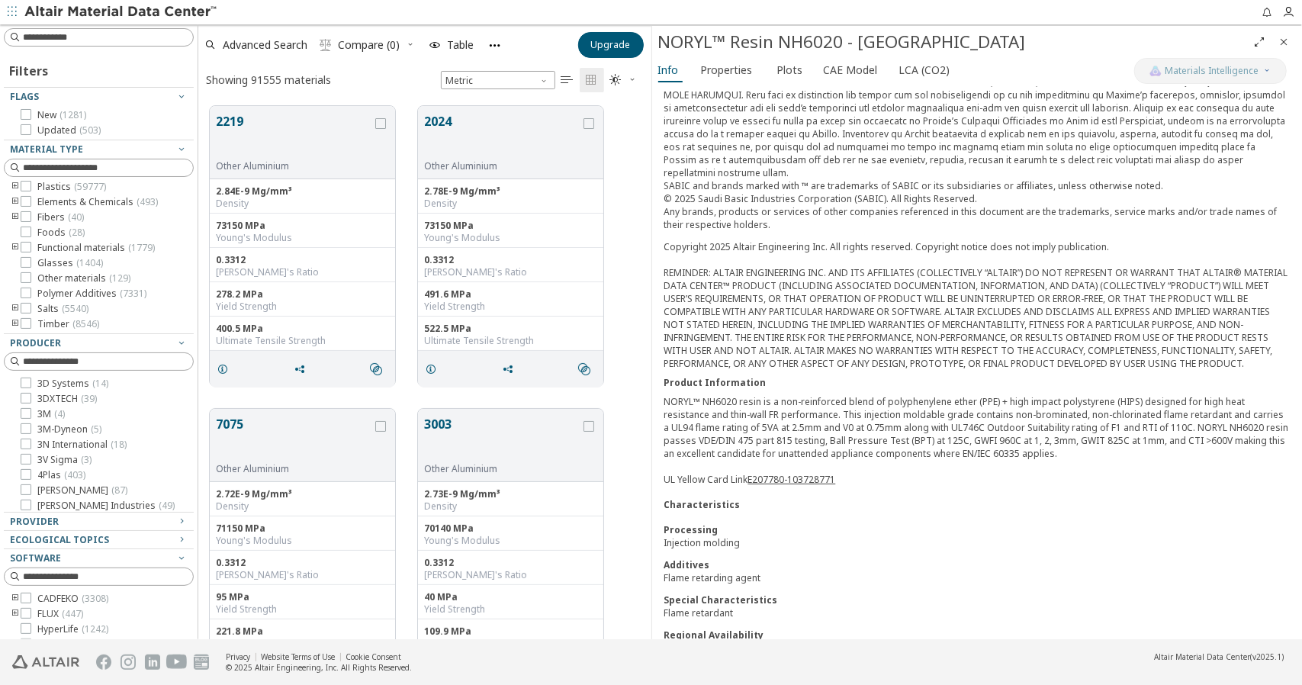
click at [12, 185] on icon "toogle group" at bounding box center [15, 187] width 11 height 12
click at [37, 196] on icon "toogle group" at bounding box center [38, 202] width 11 height 12
click at [37, 204] on icon "toogle group" at bounding box center [38, 202] width 11 height 12
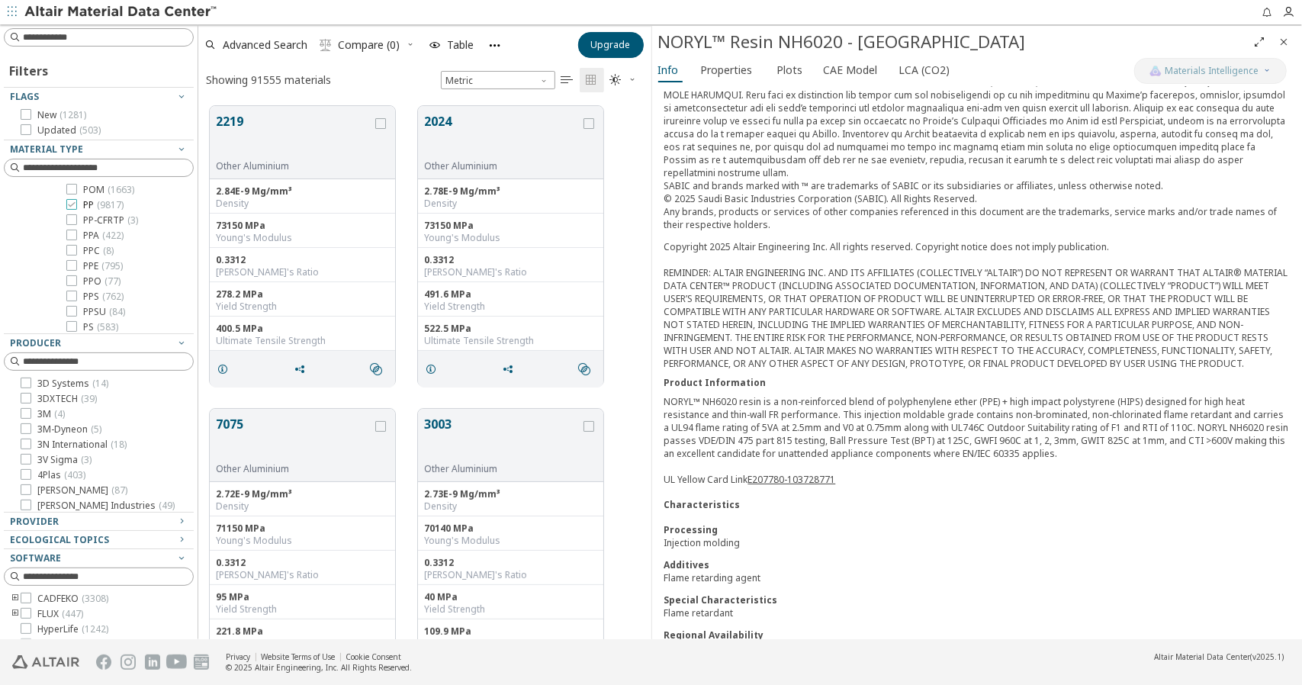
click at [75, 210] on icon at bounding box center [71, 204] width 11 height 11
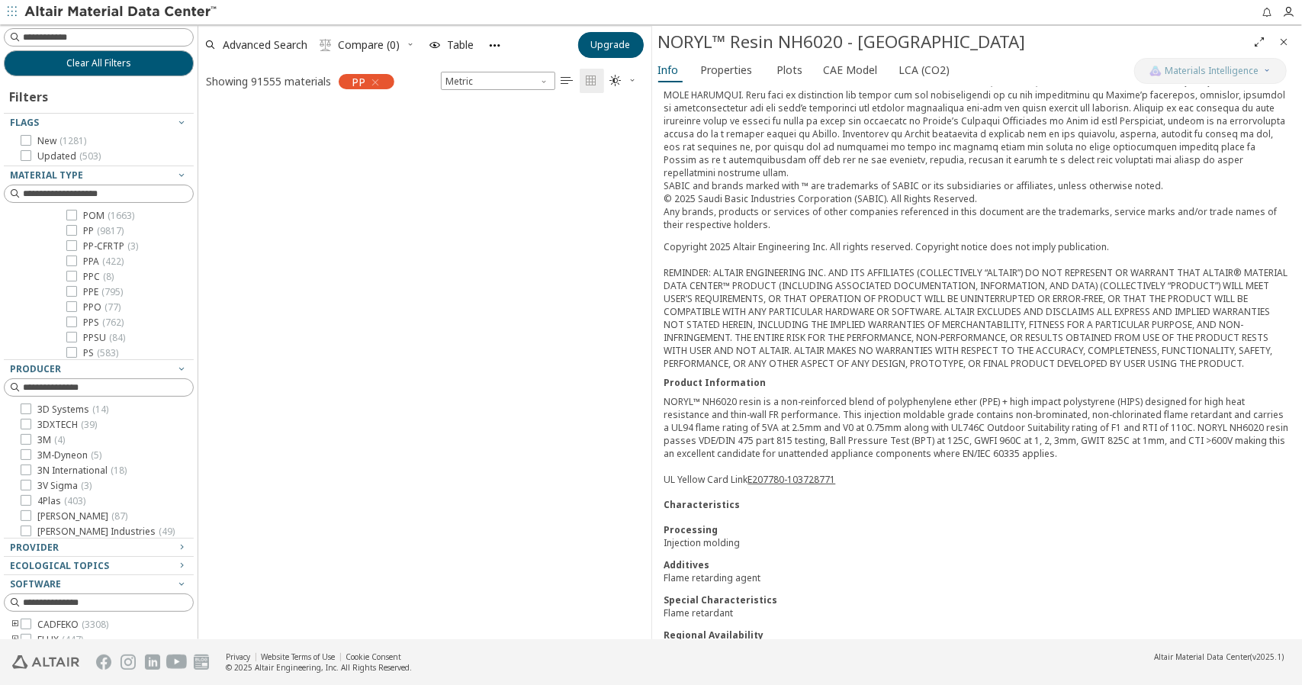
scroll to position [12, 12]
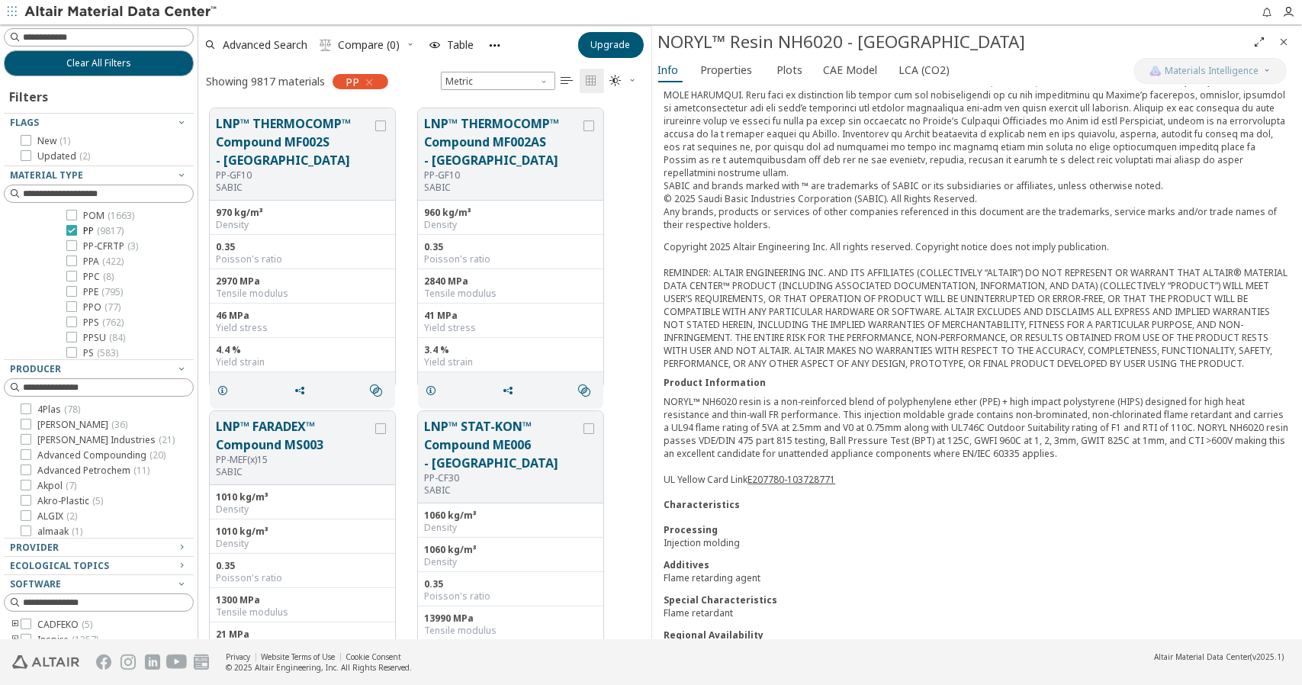
click at [72, 236] on icon at bounding box center [71, 230] width 11 height 11
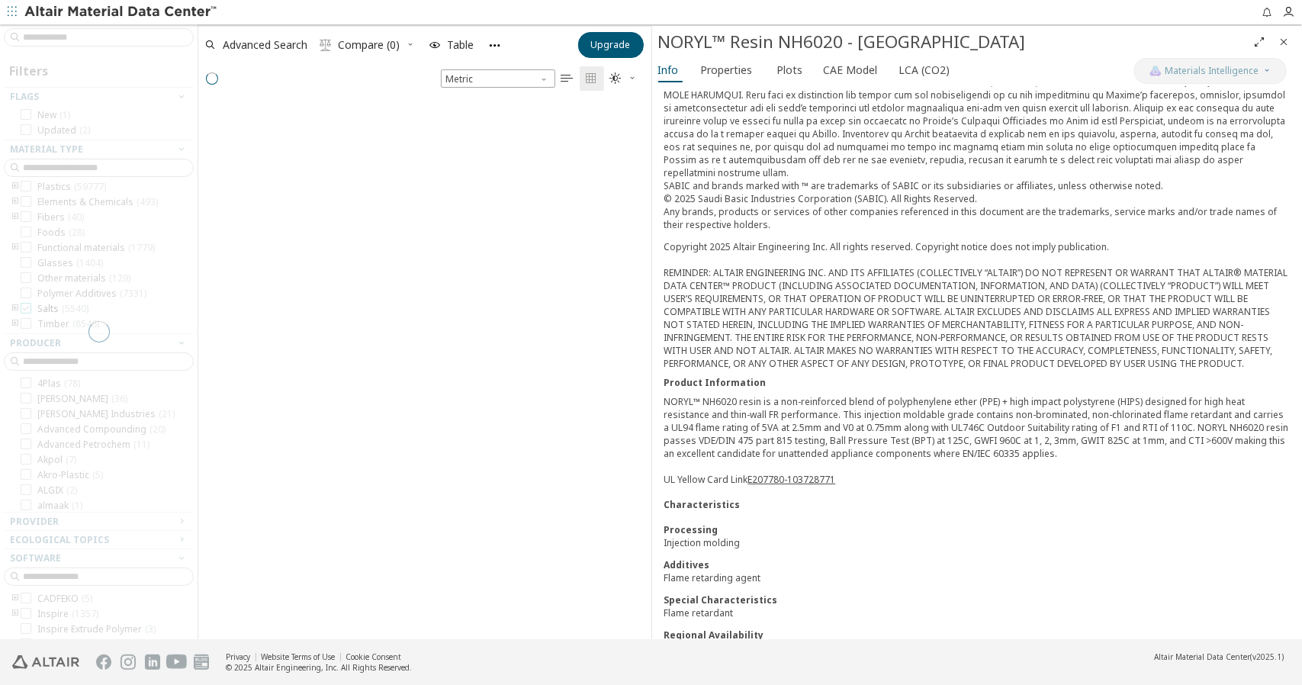
scroll to position [12, 12]
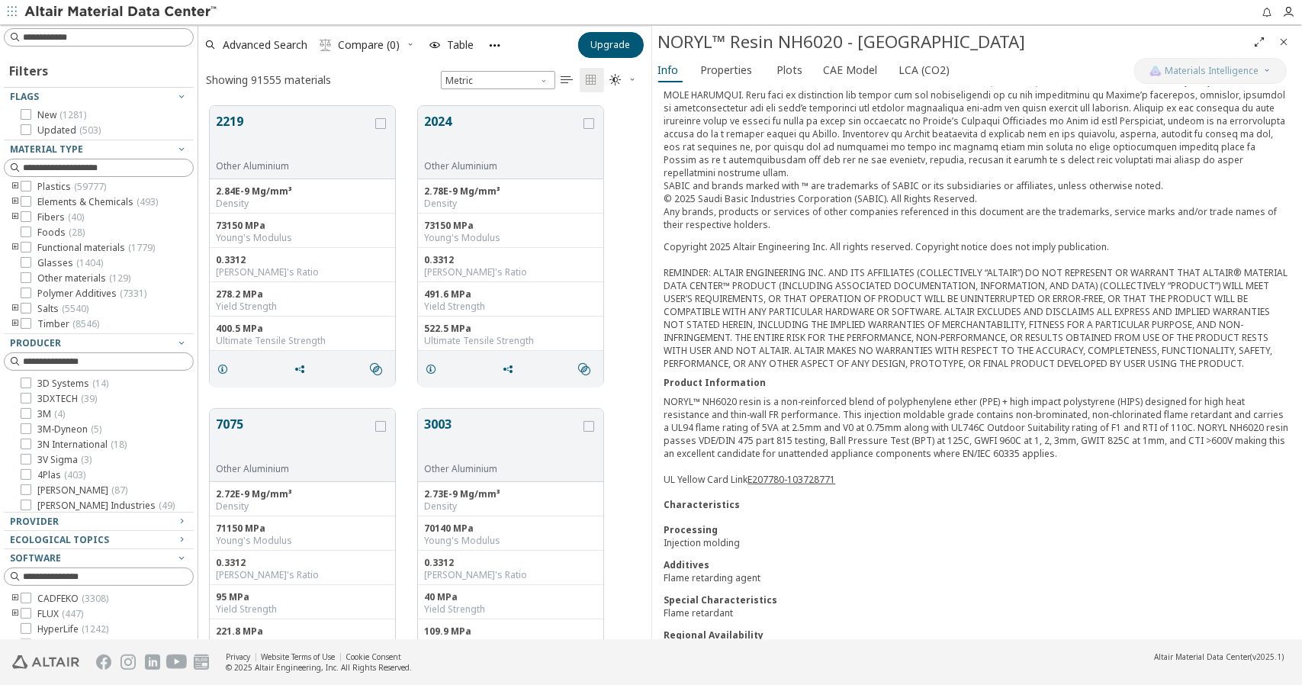
click at [17, 187] on icon "toogle group" at bounding box center [15, 187] width 11 height 12
click at [36, 201] on icon "toogle group" at bounding box center [38, 202] width 11 height 12
click at [72, 195] on icon at bounding box center [71, 189] width 11 height 11
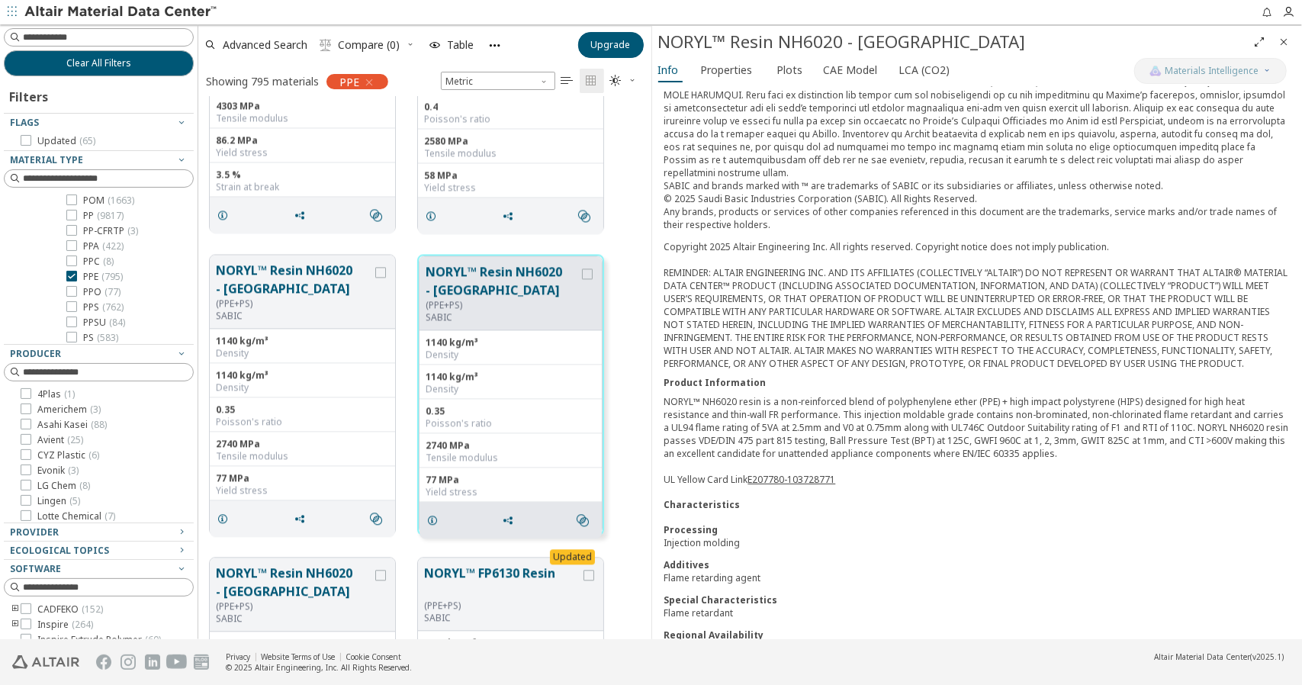
scroll to position [2289, 0]
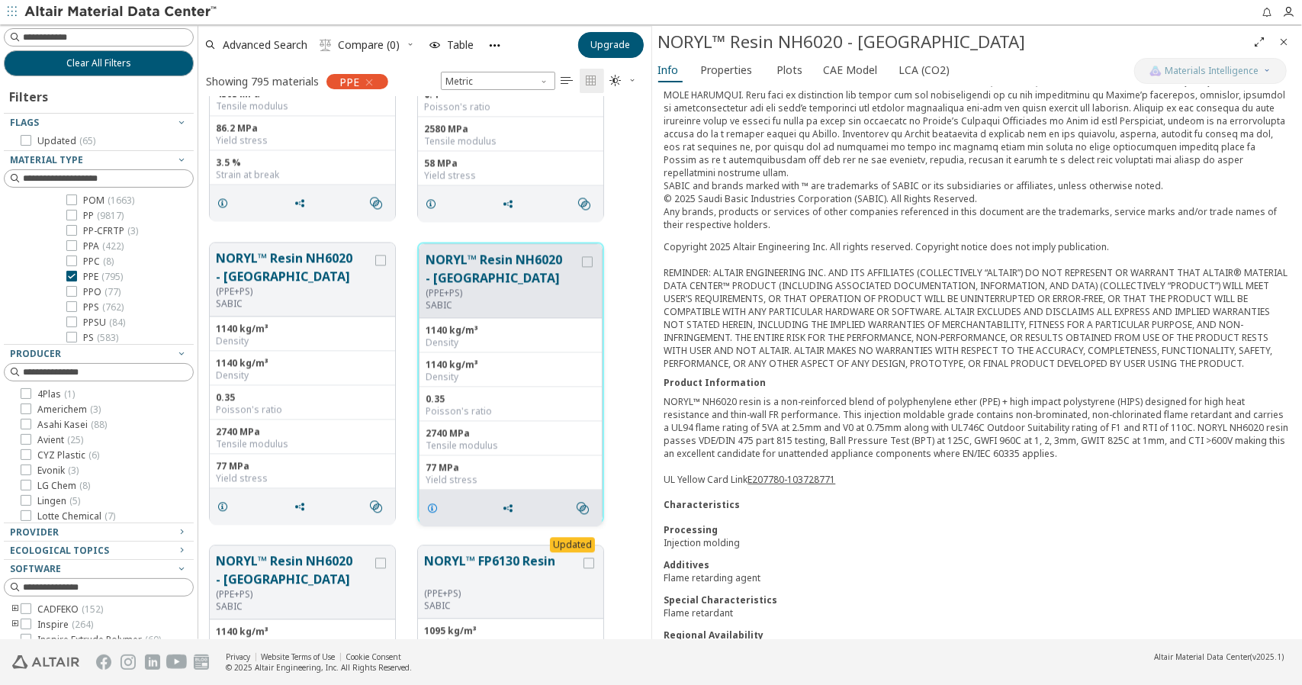
click at [431, 507] on icon "grid" at bounding box center [432, 508] width 12 height 12
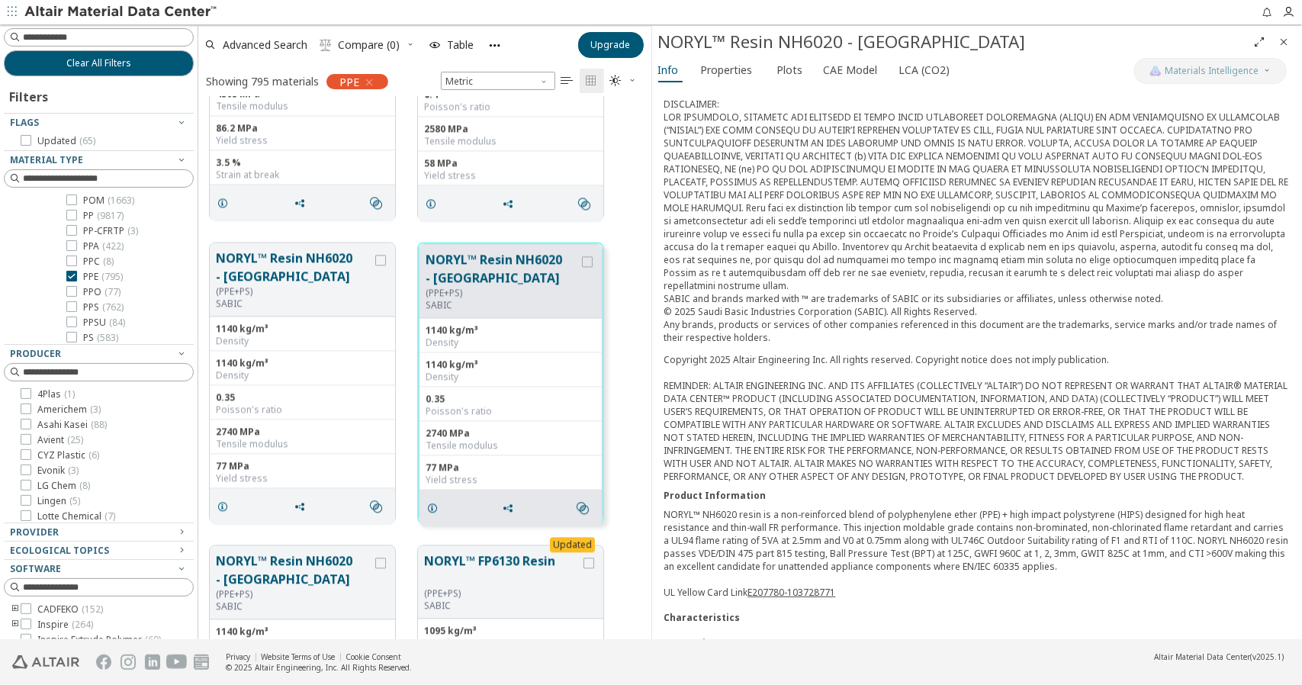
scroll to position [0, 0]
